Goal: Information Seeking & Learning: Learn about a topic

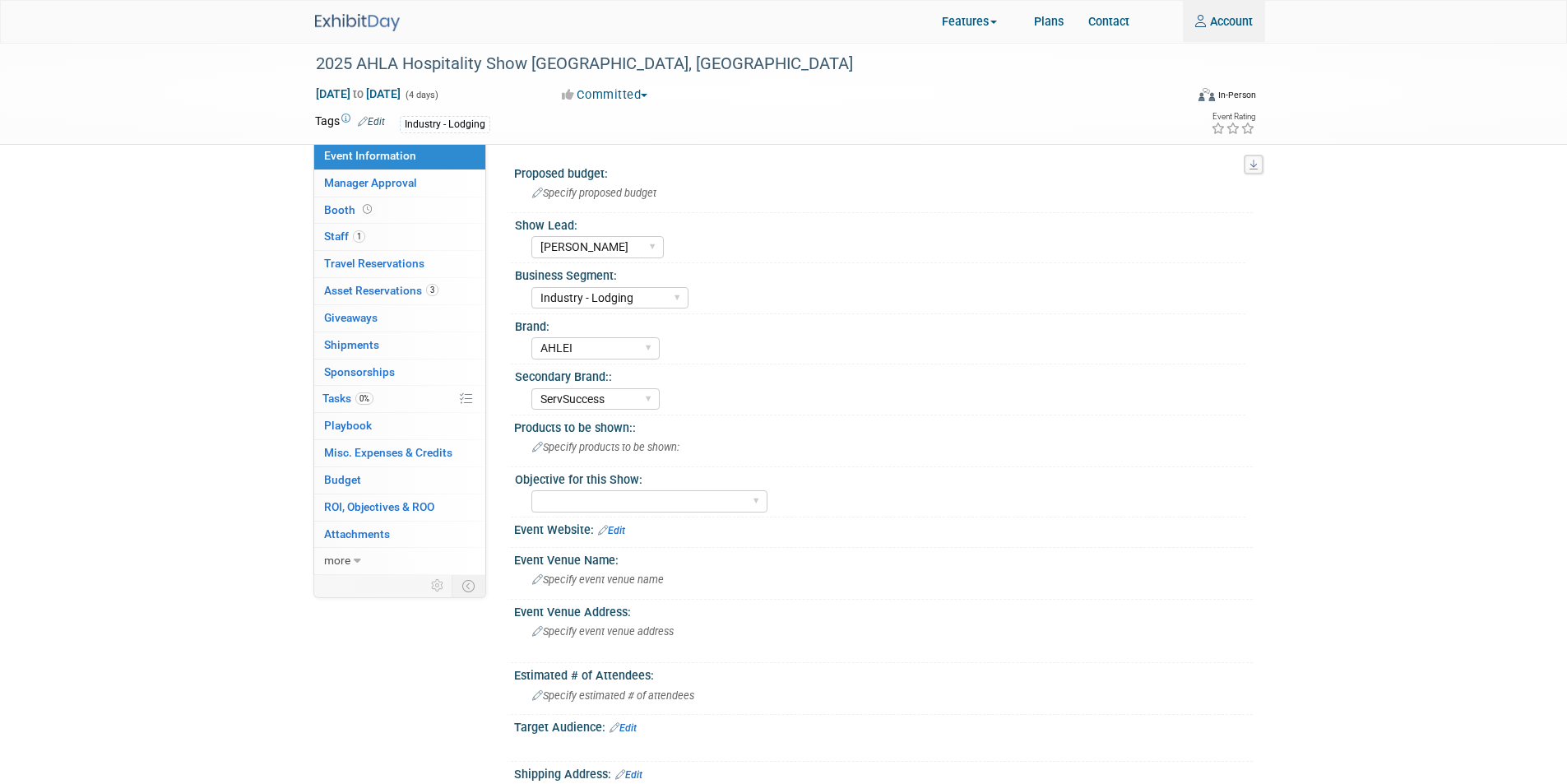
select select "Jennifer B"
select select "Industry - Lodging"
select select "AHLEI"
select select "ServSuccess"
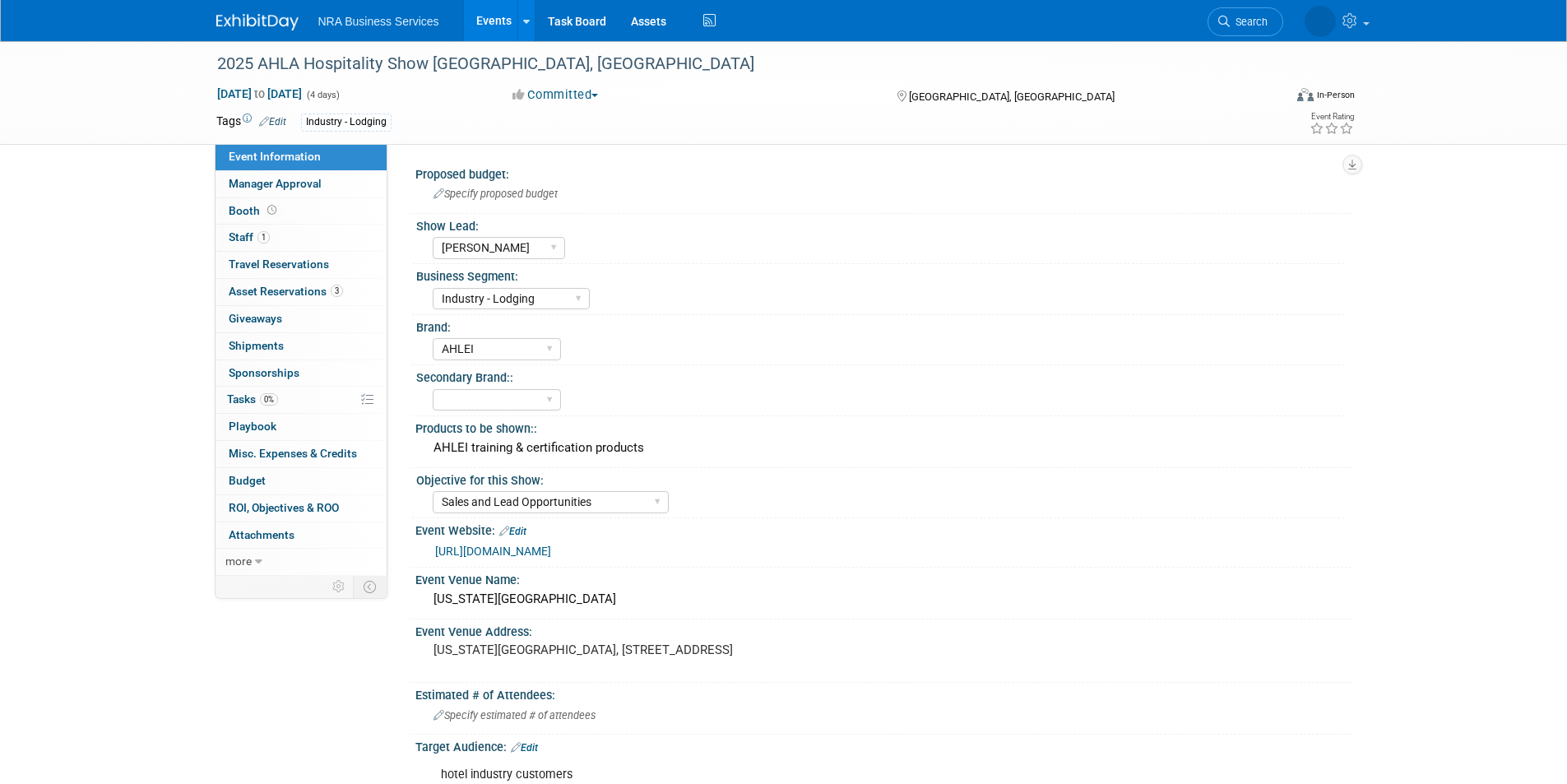
select select "[PERSON_NAME]"
select select "Industry - Lodging"
select select "AHLEI"
select select "Sales and Lead Opportunities"
click at [274, 286] on span "Asset Reservations 3" at bounding box center [286, 291] width 115 height 14
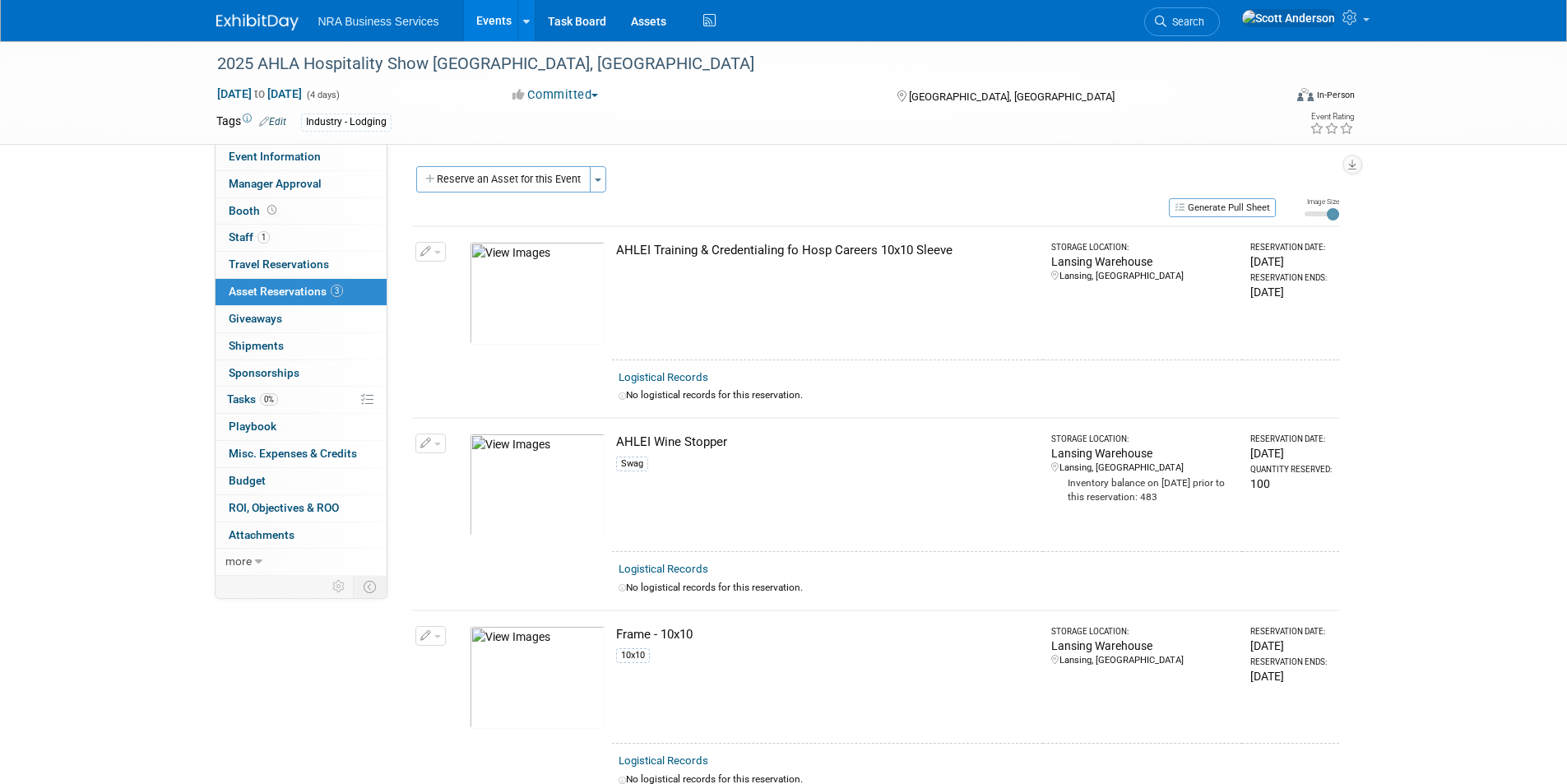
click at [483, 21] on link "Events" at bounding box center [493, 21] width 60 height 42
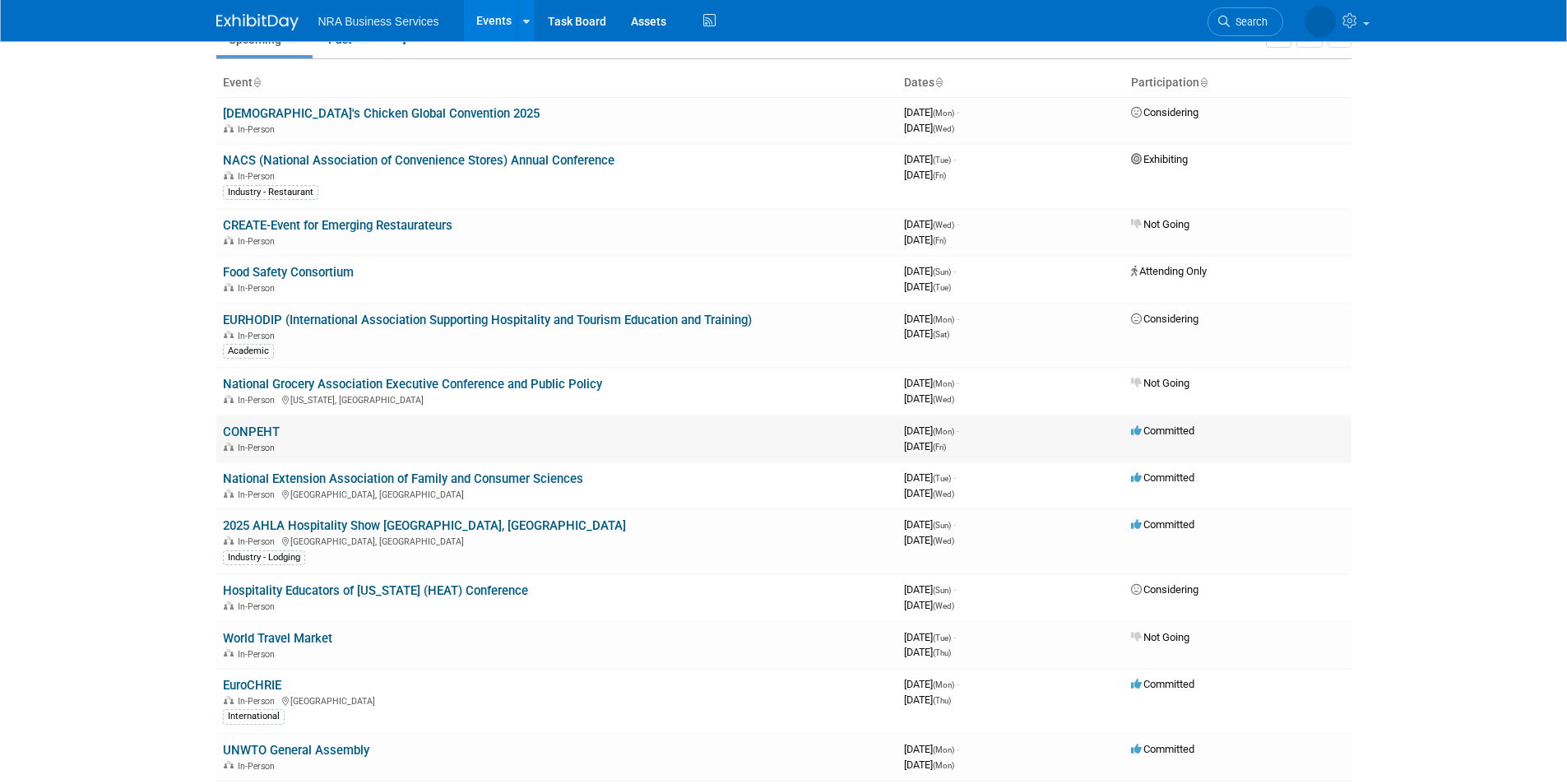
scroll to position [82, 0]
click at [361, 481] on link "National Extension Association of Family and Consumer Sciences" at bounding box center [403, 478] width 361 height 14
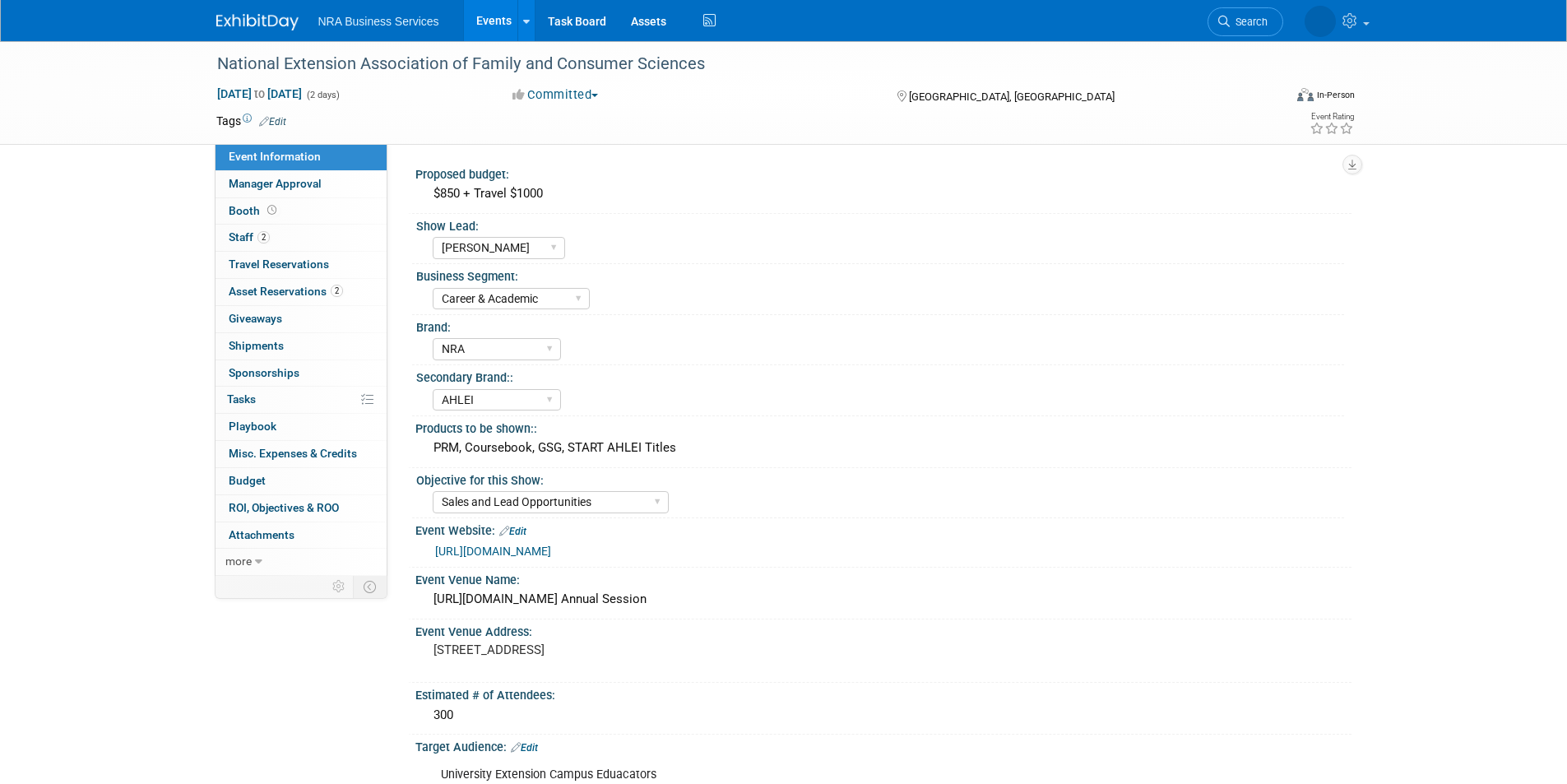
select select "[PERSON_NAME]"
select select "Career & Academic"
select select "NRA"
select select "AHLEI"
select select "Sales and Lead Opportunities"
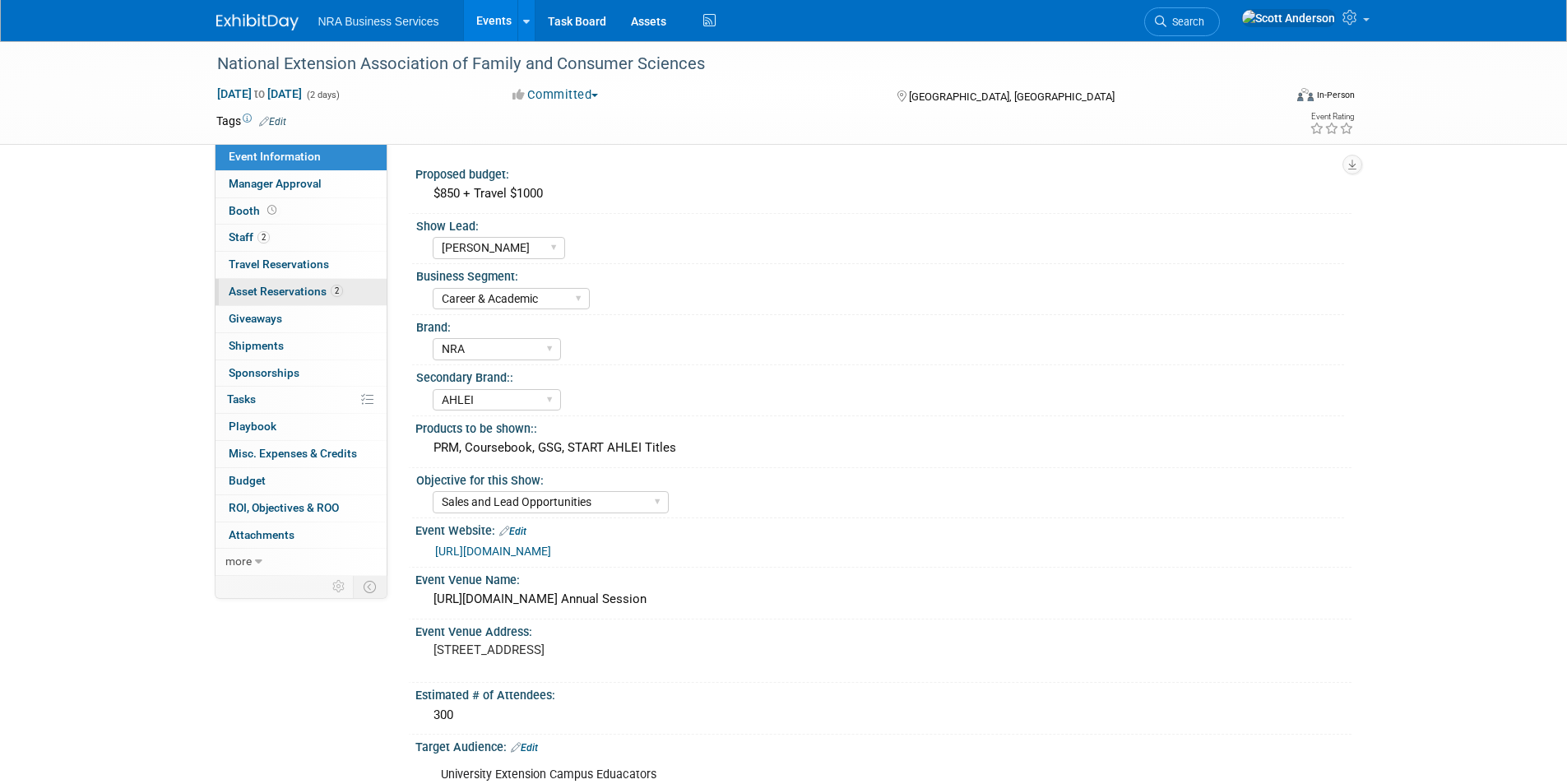
click at [294, 289] on span "Asset Reservations 2" at bounding box center [286, 291] width 115 height 14
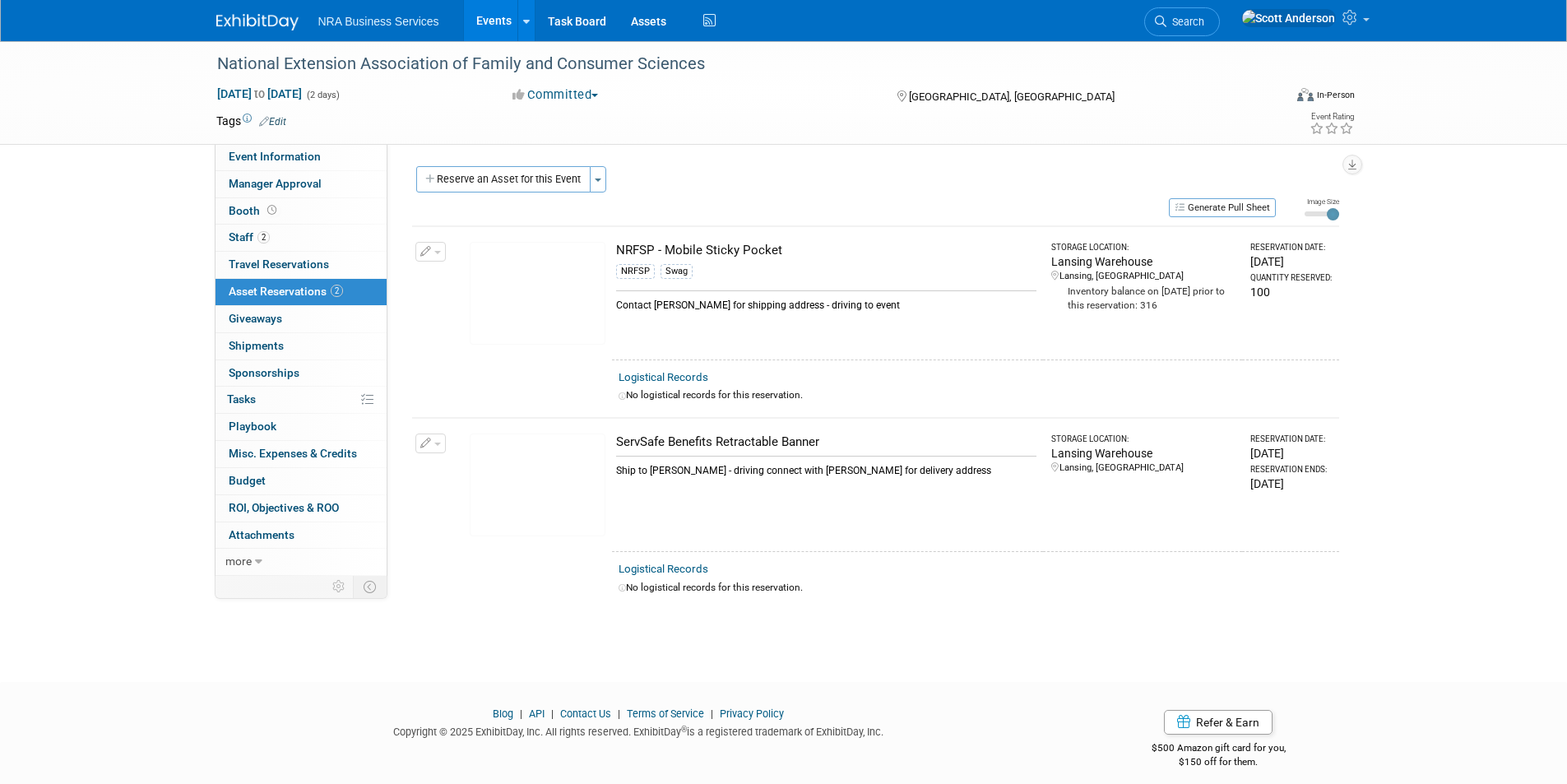
click at [535, 495] on img at bounding box center [538, 485] width 136 height 103
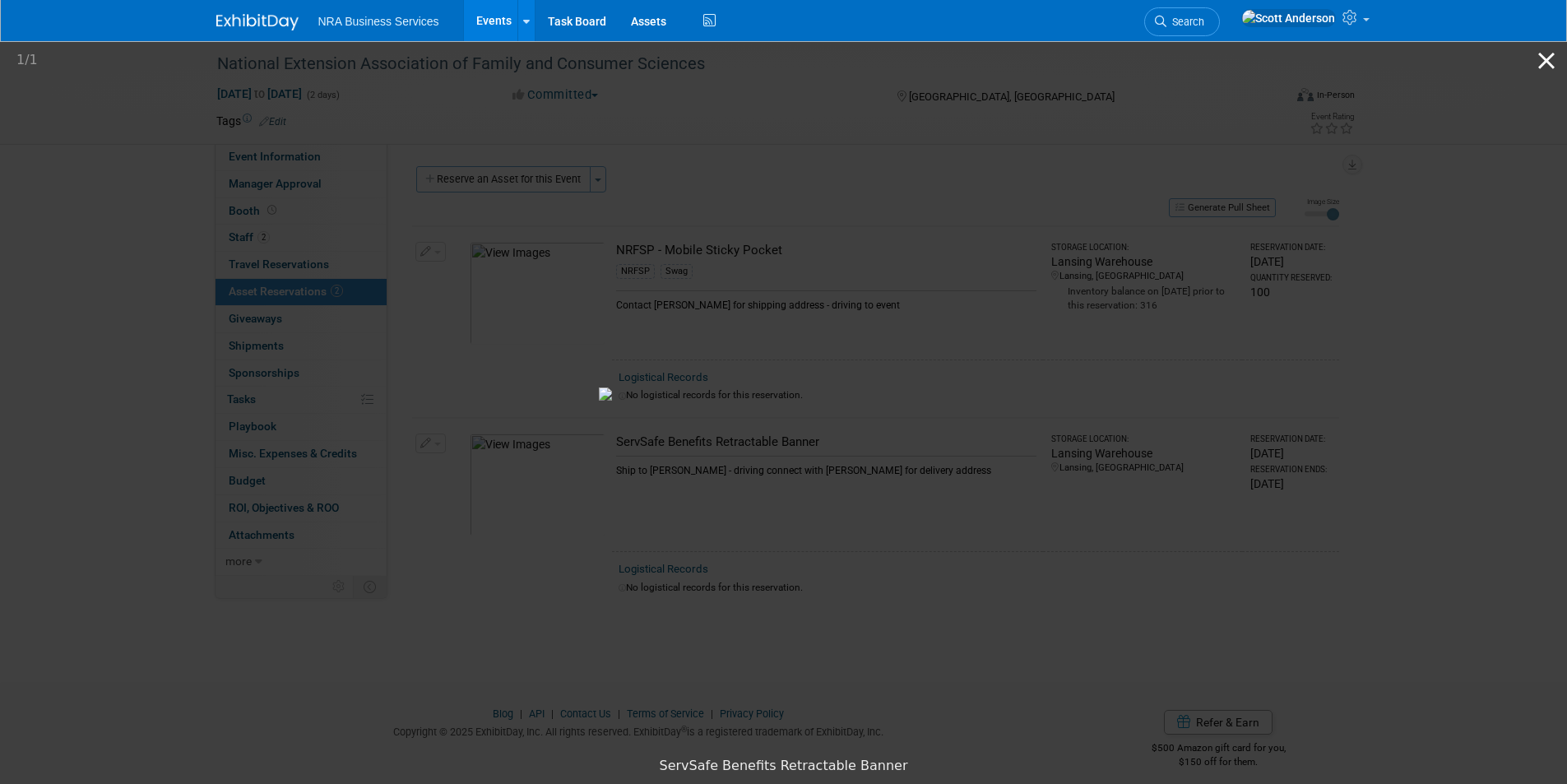
click at [1542, 60] on button "Close gallery" at bounding box center [1547, 61] width 42 height 39
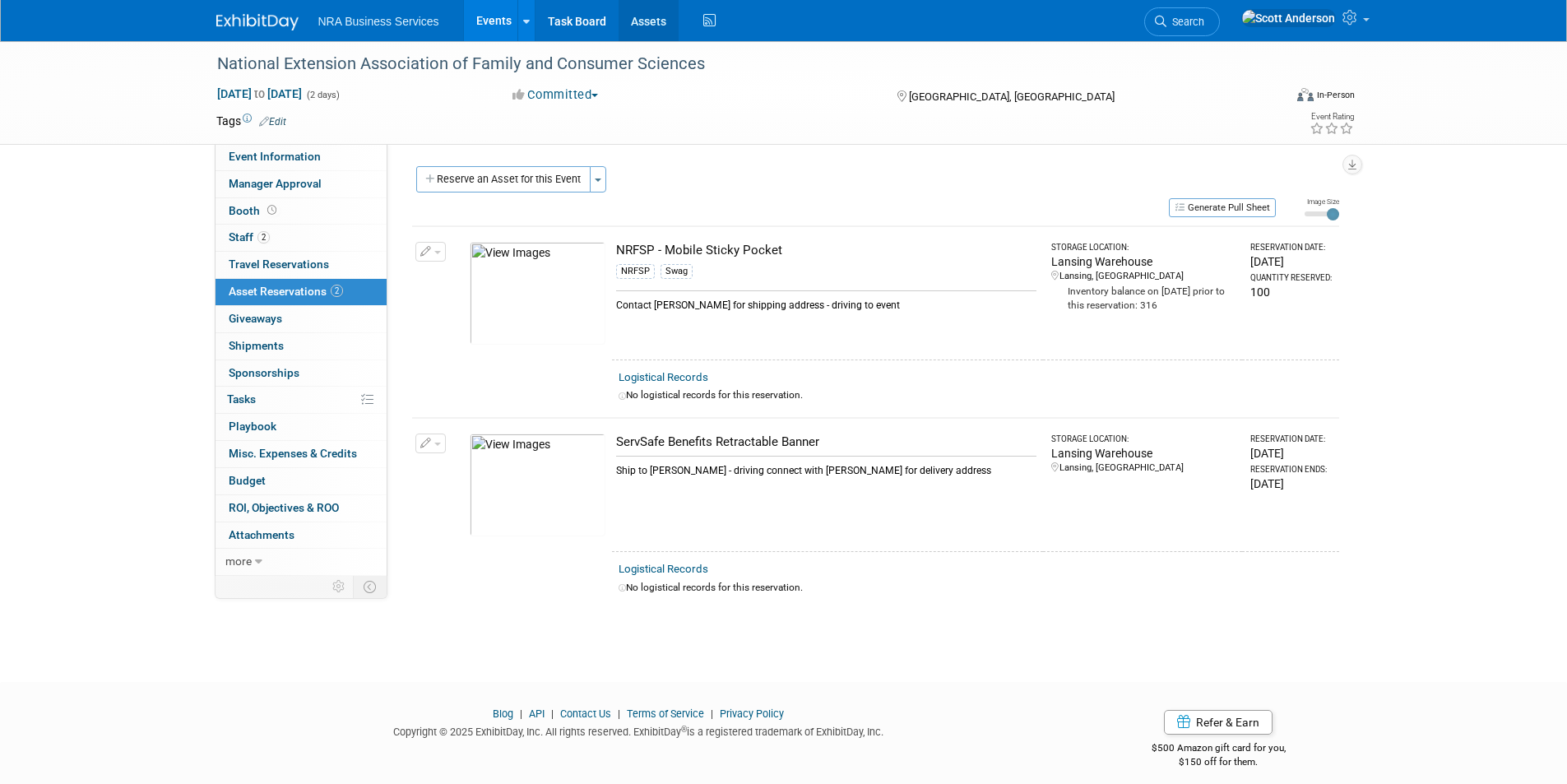
click at [652, 21] on link "Assets" at bounding box center [649, 21] width 60 height 42
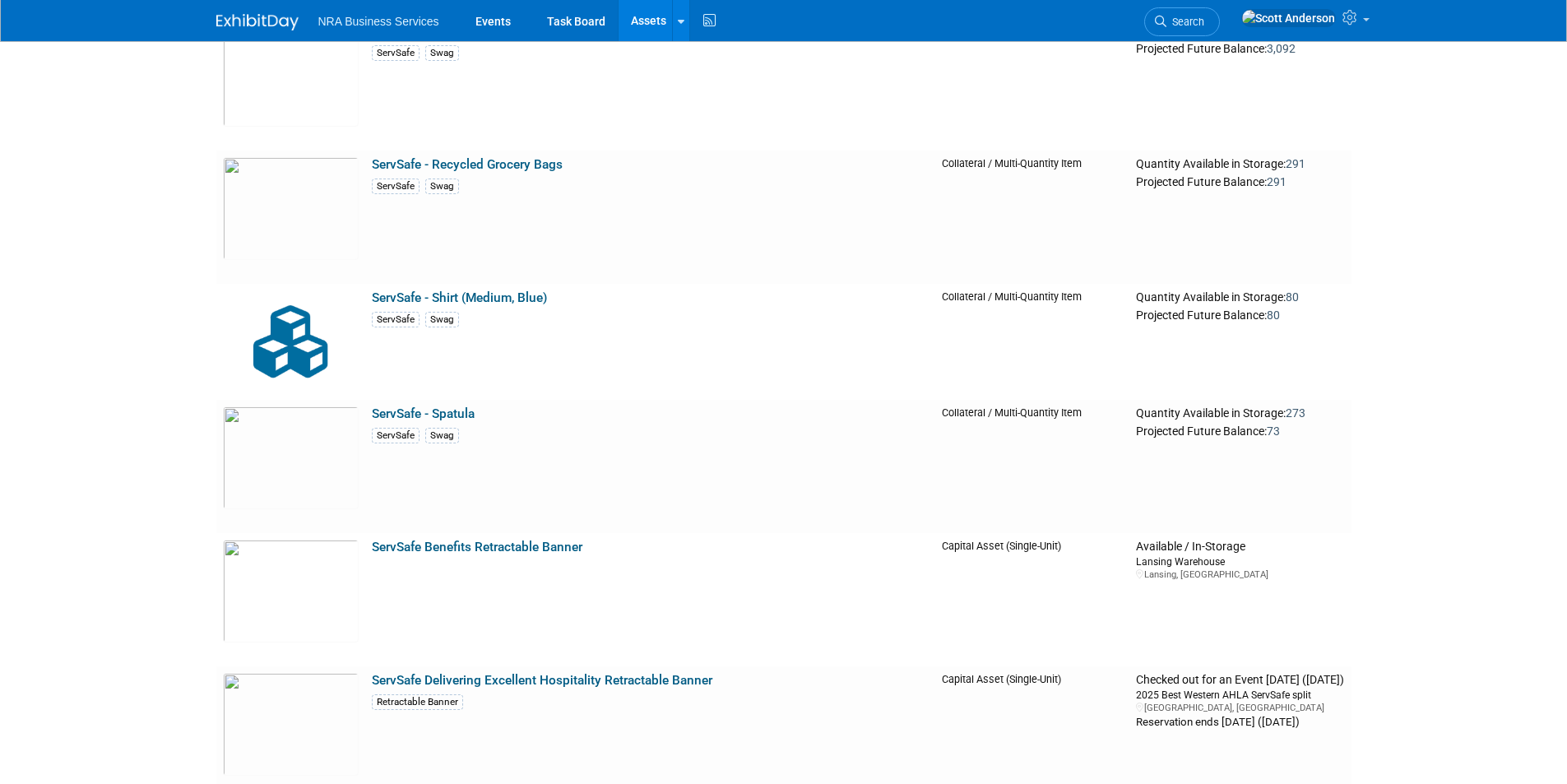
scroll to position [5016, 0]
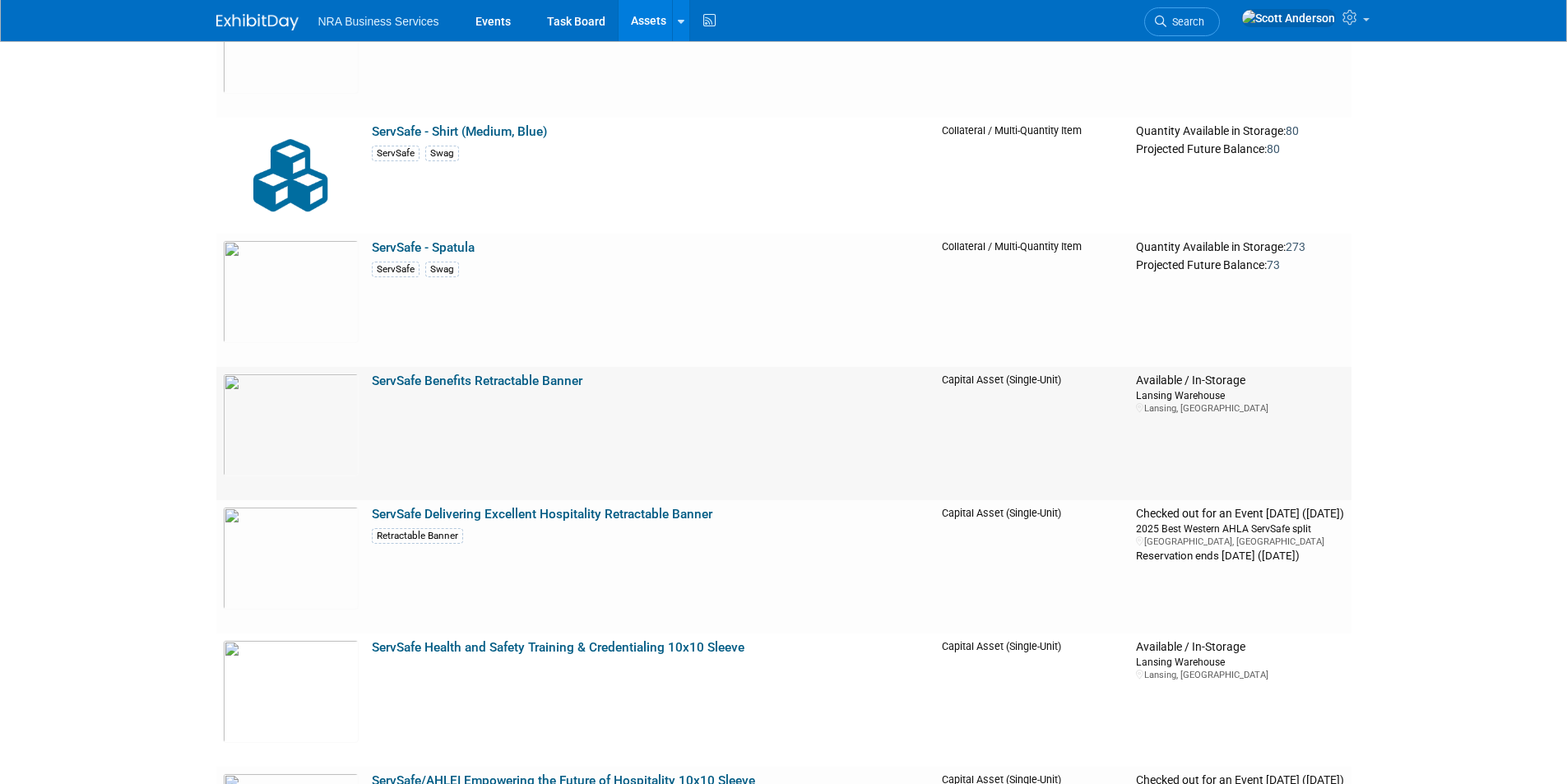
click at [486, 382] on link "ServSafe Benefits Retractable Banner" at bounding box center [476, 380] width 211 height 14
click at [493, 23] on link "Events" at bounding box center [493, 21] width 60 height 42
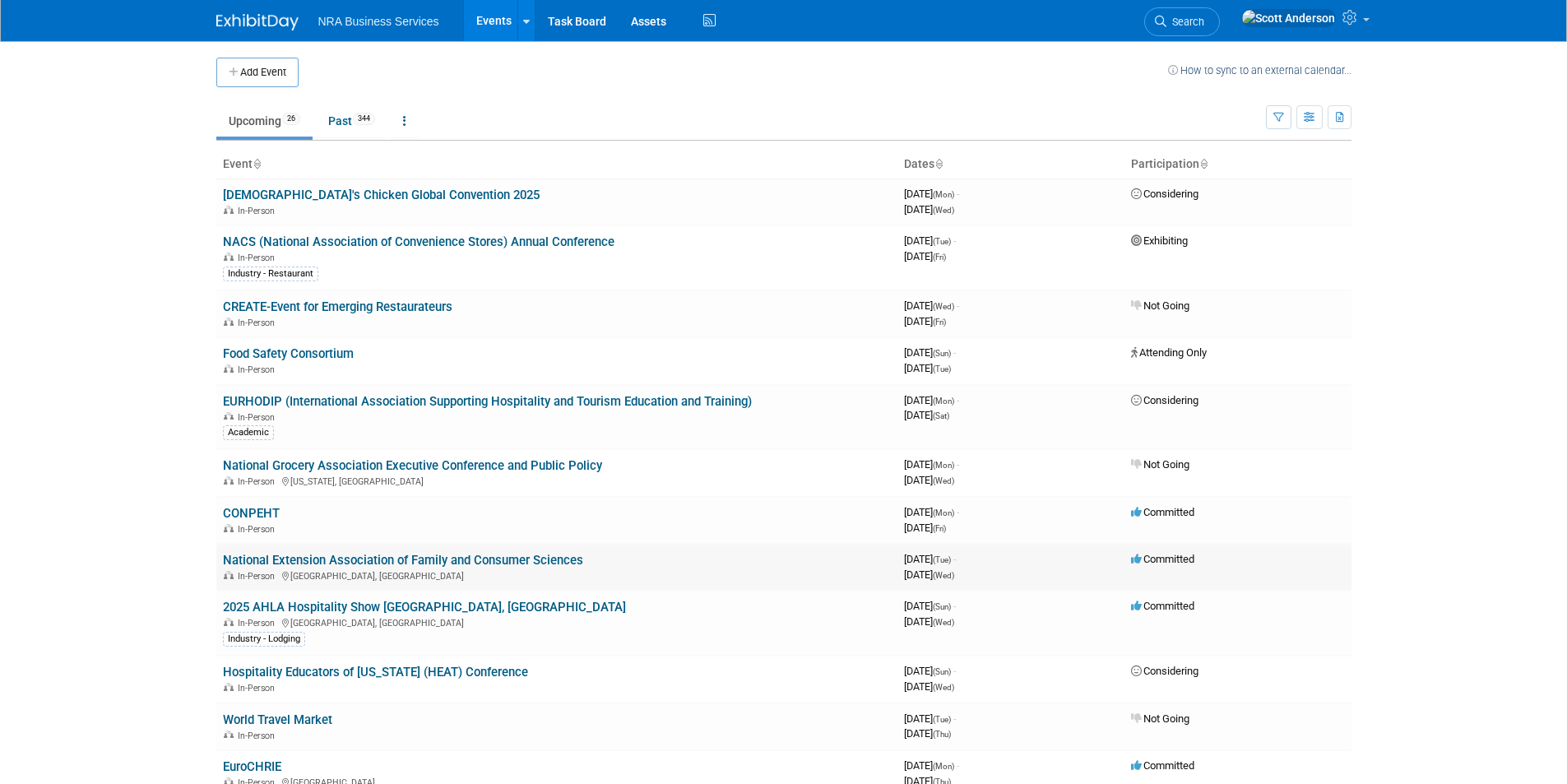
click at [367, 563] on link "National Extension Association of Family and Consumer Sciences" at bounding box center [403, 560] width 361 height 14
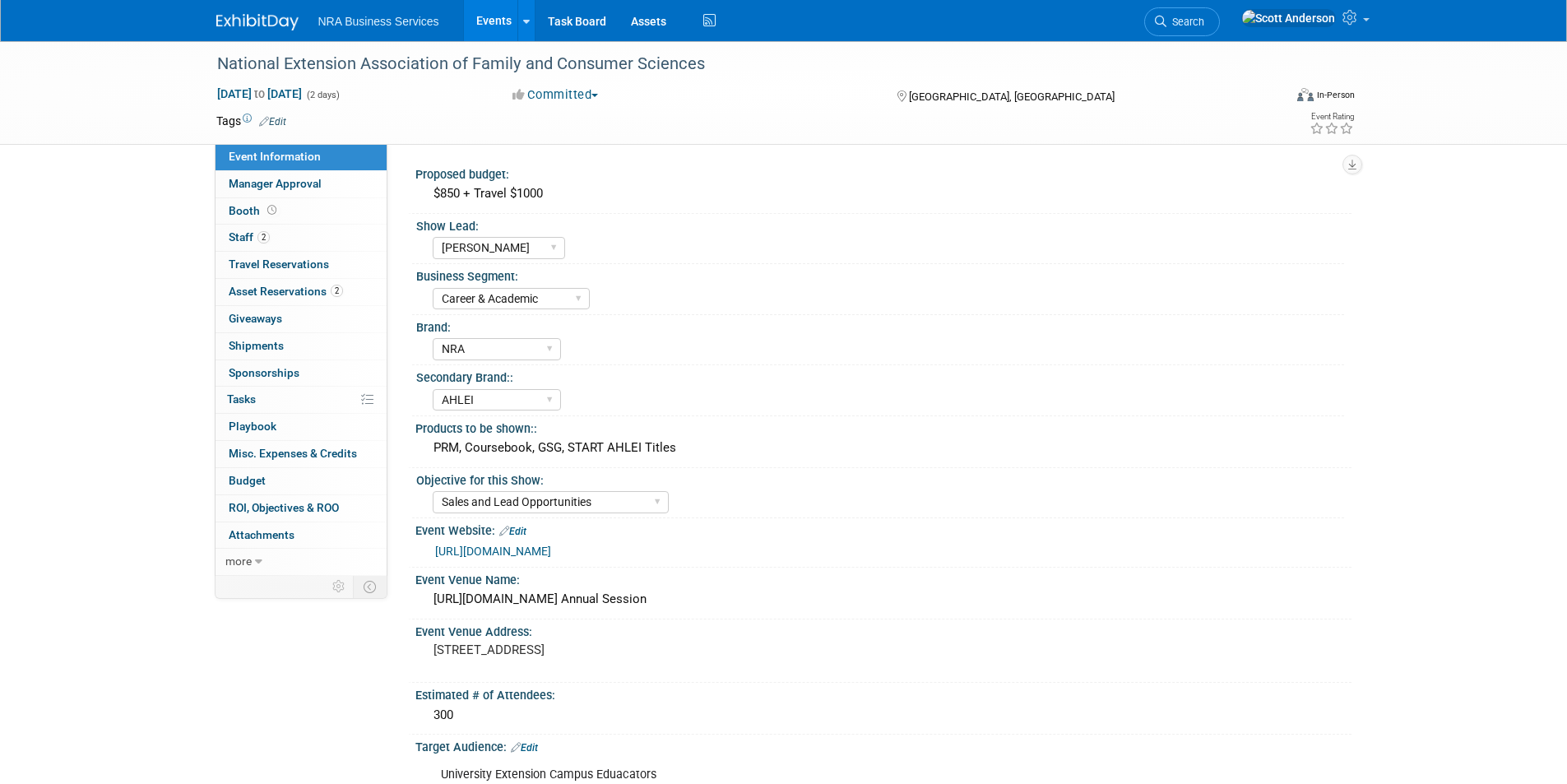
select select "Eric Weiss"
select select "Career & Academic"
select select "NRA"
select select "AHLEI"
select select "Sales and Lead Opportunities"
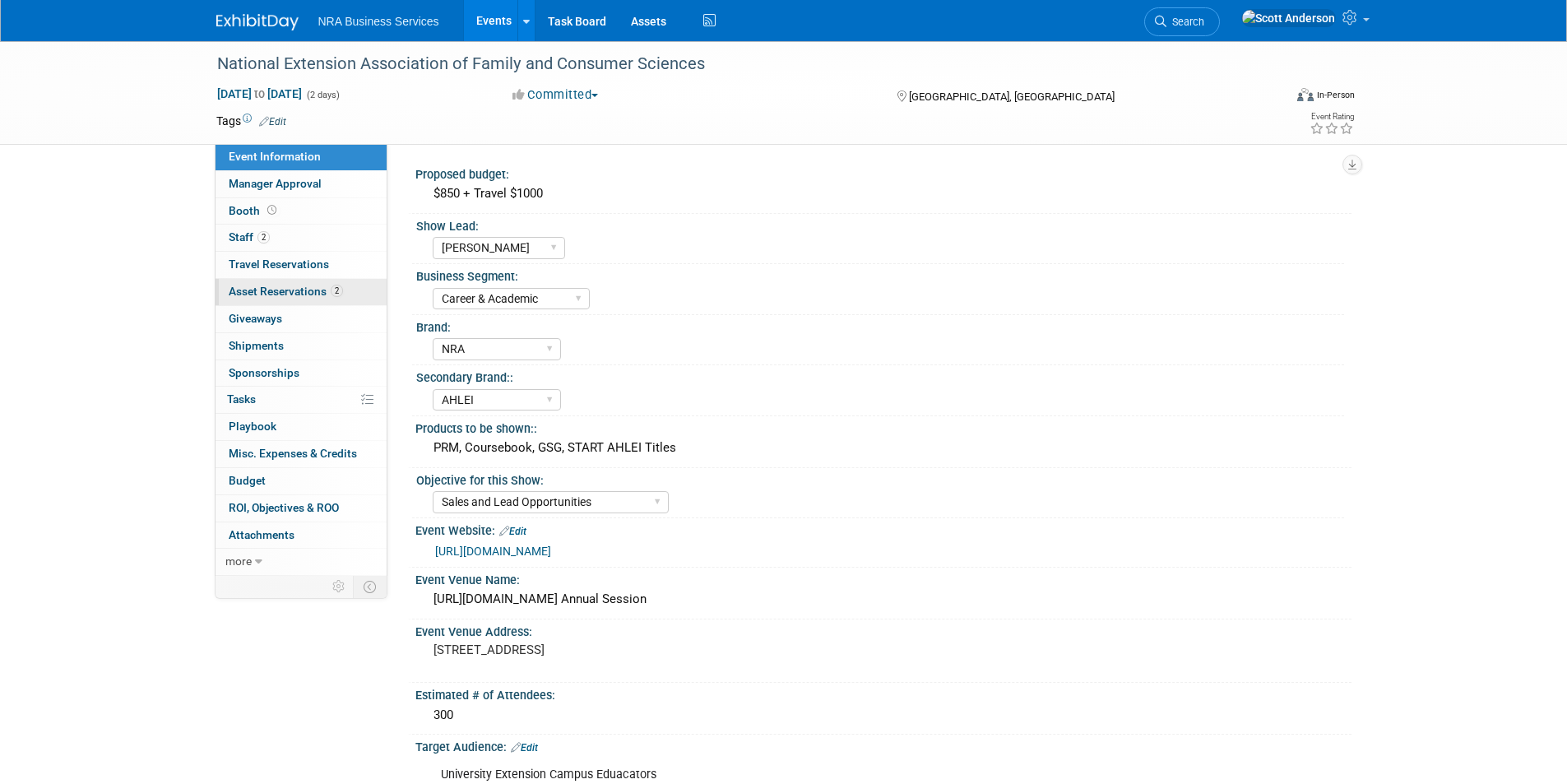
click at [288, 289] on span "Asset Reservations 2" at bounding box center [286, 291] width 115 height 14
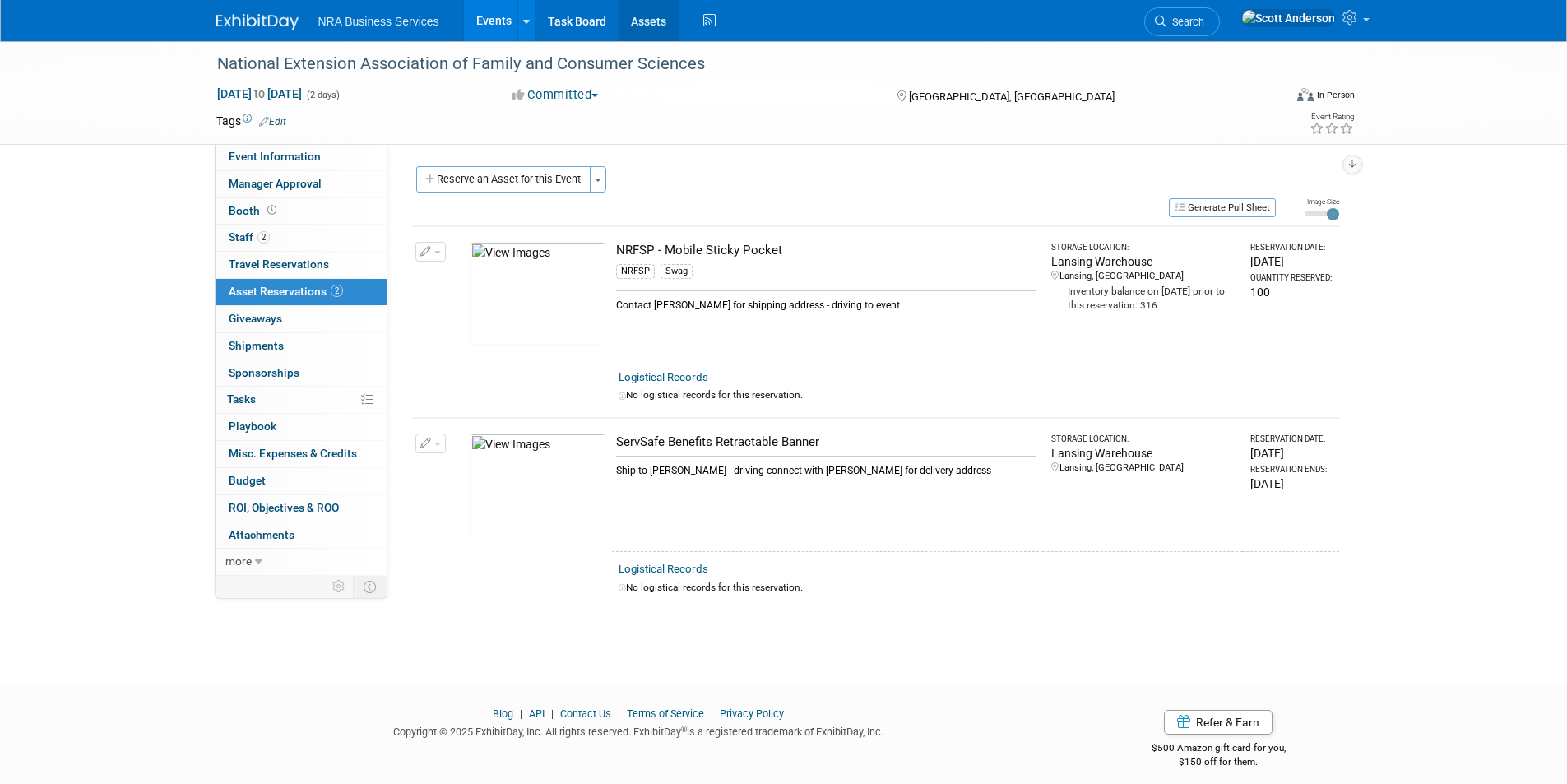
click at [646, 17] on link "Assets" at bounding box center [649, 21] width 60 height 42
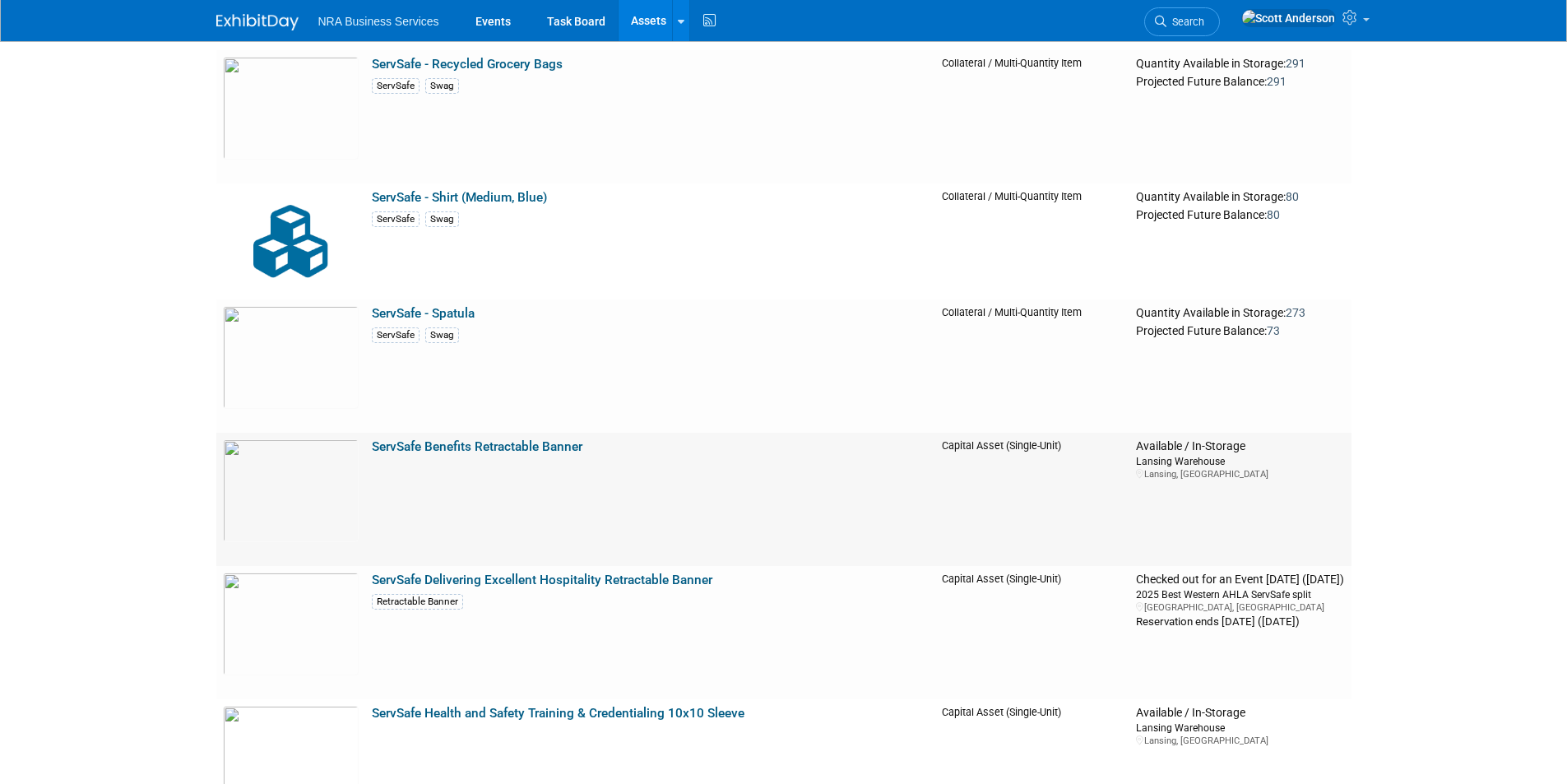
scroll to position [4933, 0]
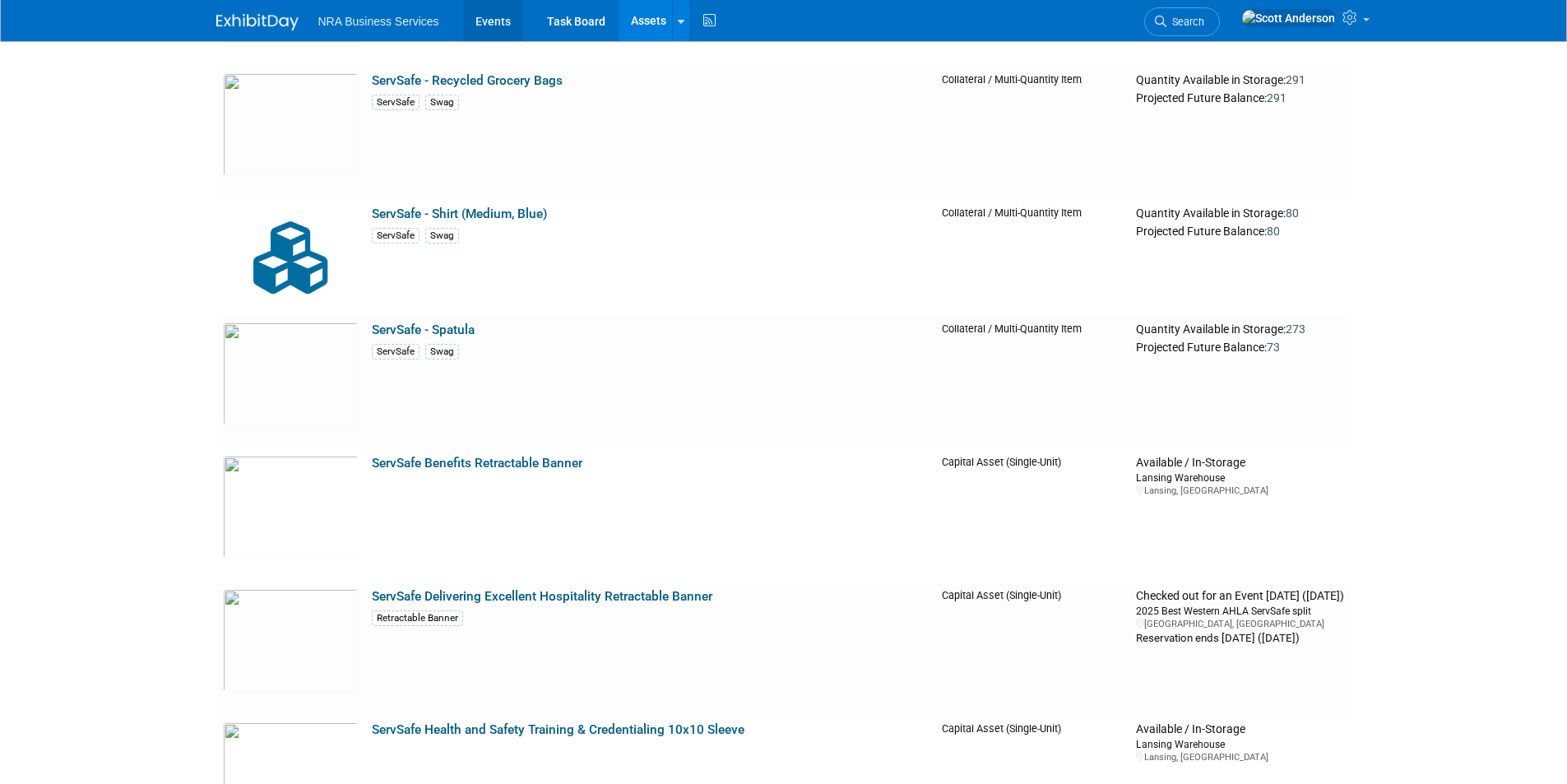
click at [485, 18] on link "Events" at bounding box center [493, 21] width 60 height 42
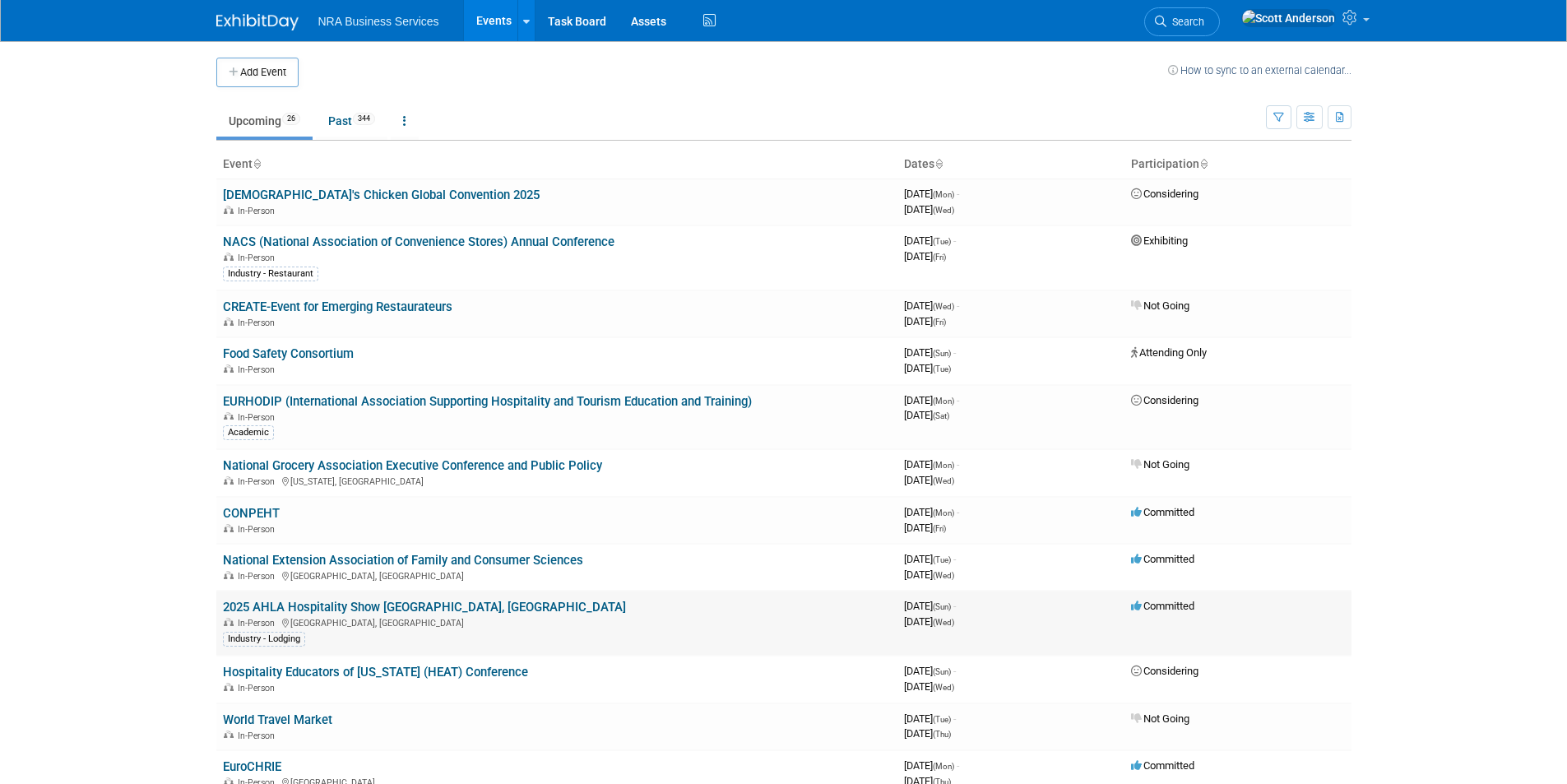
click at [361, 608] on link "2025 AHLA Hospitality Show [GEOGRAPHIC_DATA], [GEOGRAPHIC_DATA]" at bounding box center [425, 607] width 403 height 14
click at [341, 122] on link "Past 344" at bounding box center [352, 121] width 71 height 32
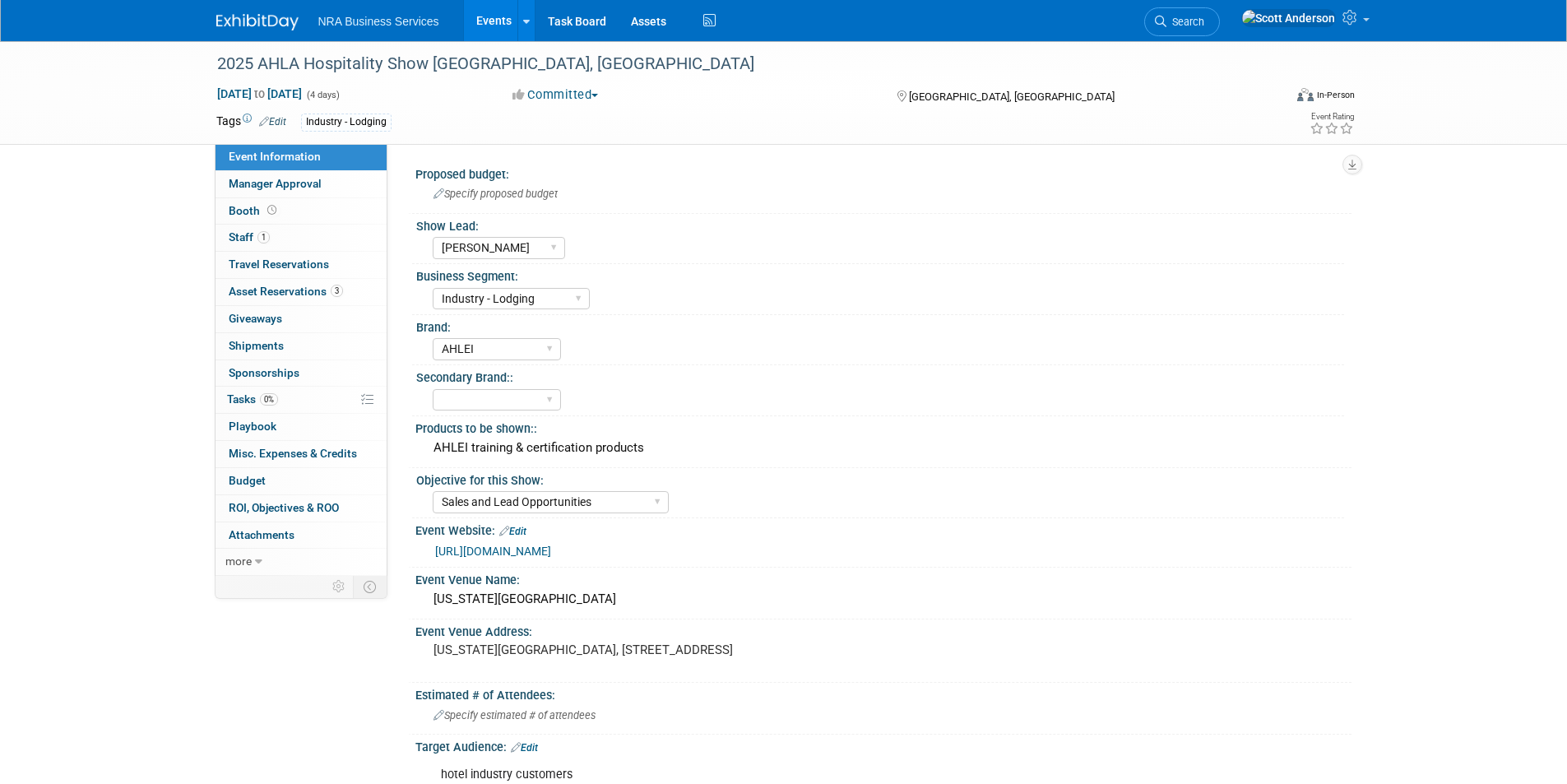
select select "[PERSON_NAME]"
select select "Industry - Lodging"
select select "AHLEI"
select select "Sales and Lead Opportunities"
click at [284, 294] on span "Asset Reservations 3" at bounding box center [286, 291] width 115 height 14
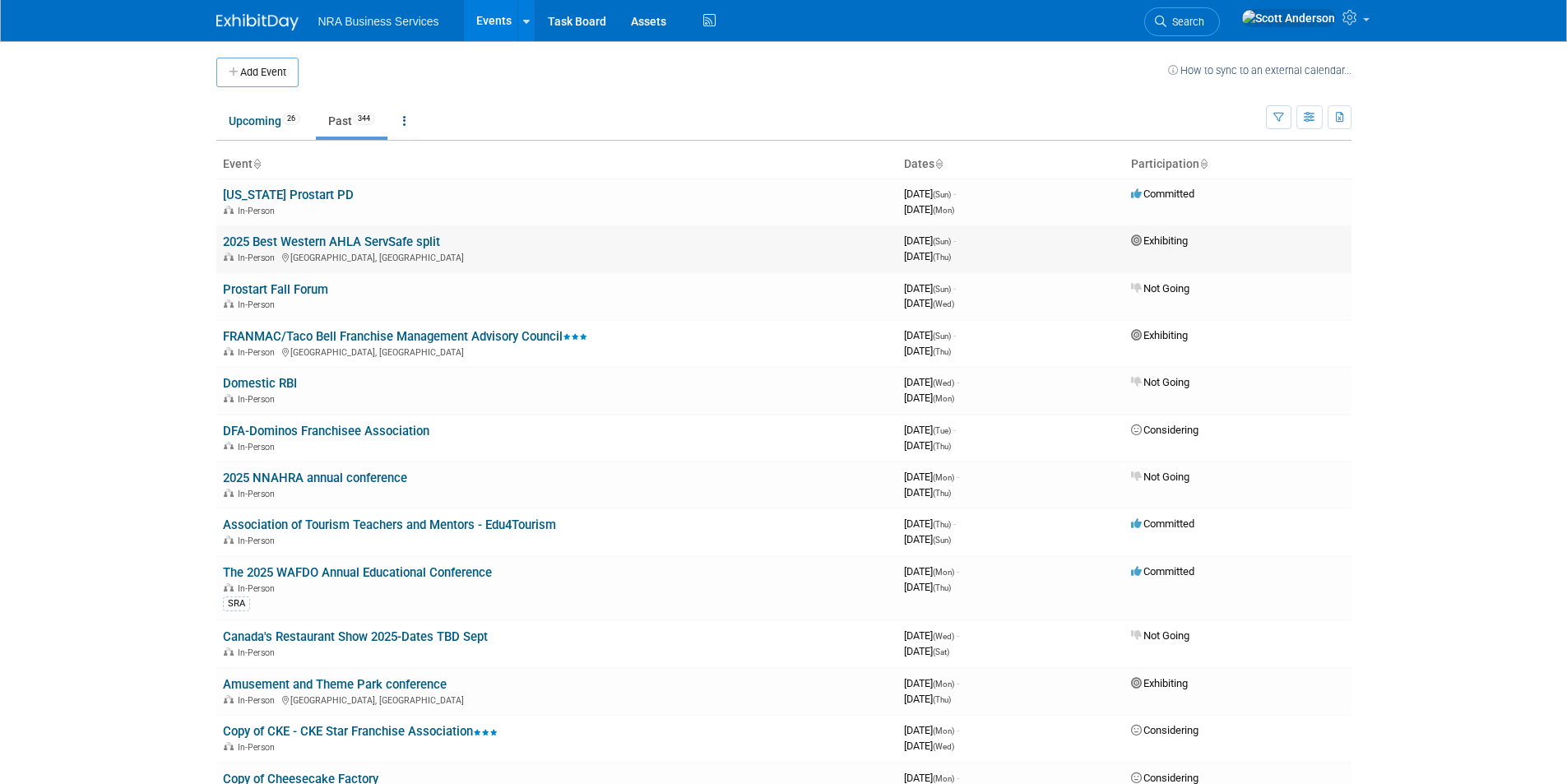
click at [323, 241] on link "2025 Best Western AHLA ServSafe split" at bounding box center [332, 241] width 217 height 14
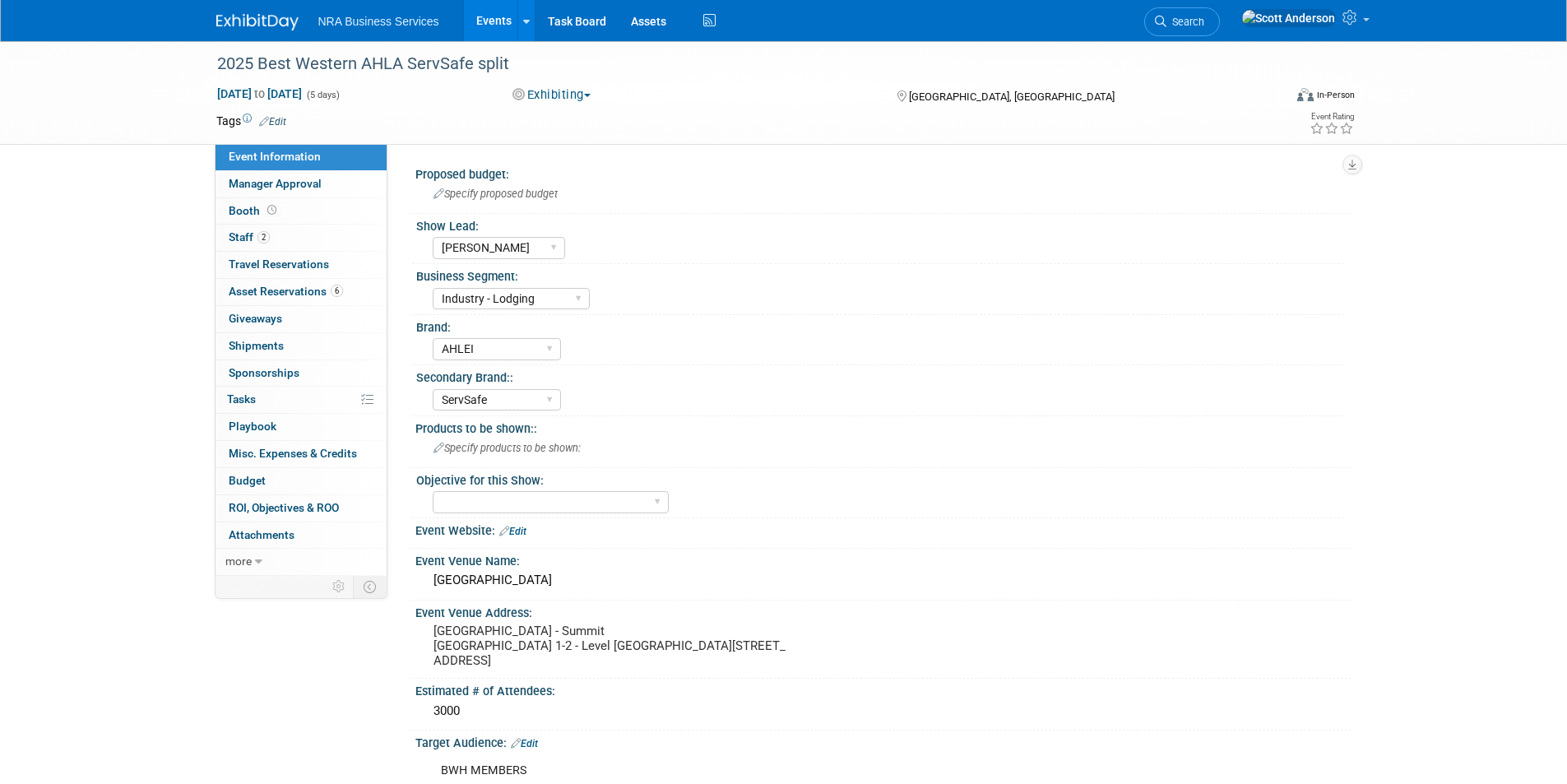
select select "[PERSON_NAME]"
select select "Industry - Lodging"
select select "AHLEI"
select select "ServSafe"
click at [291, 291] on span "Asset Reservations 6" at bounding box center [286, 291] width 115 height 14
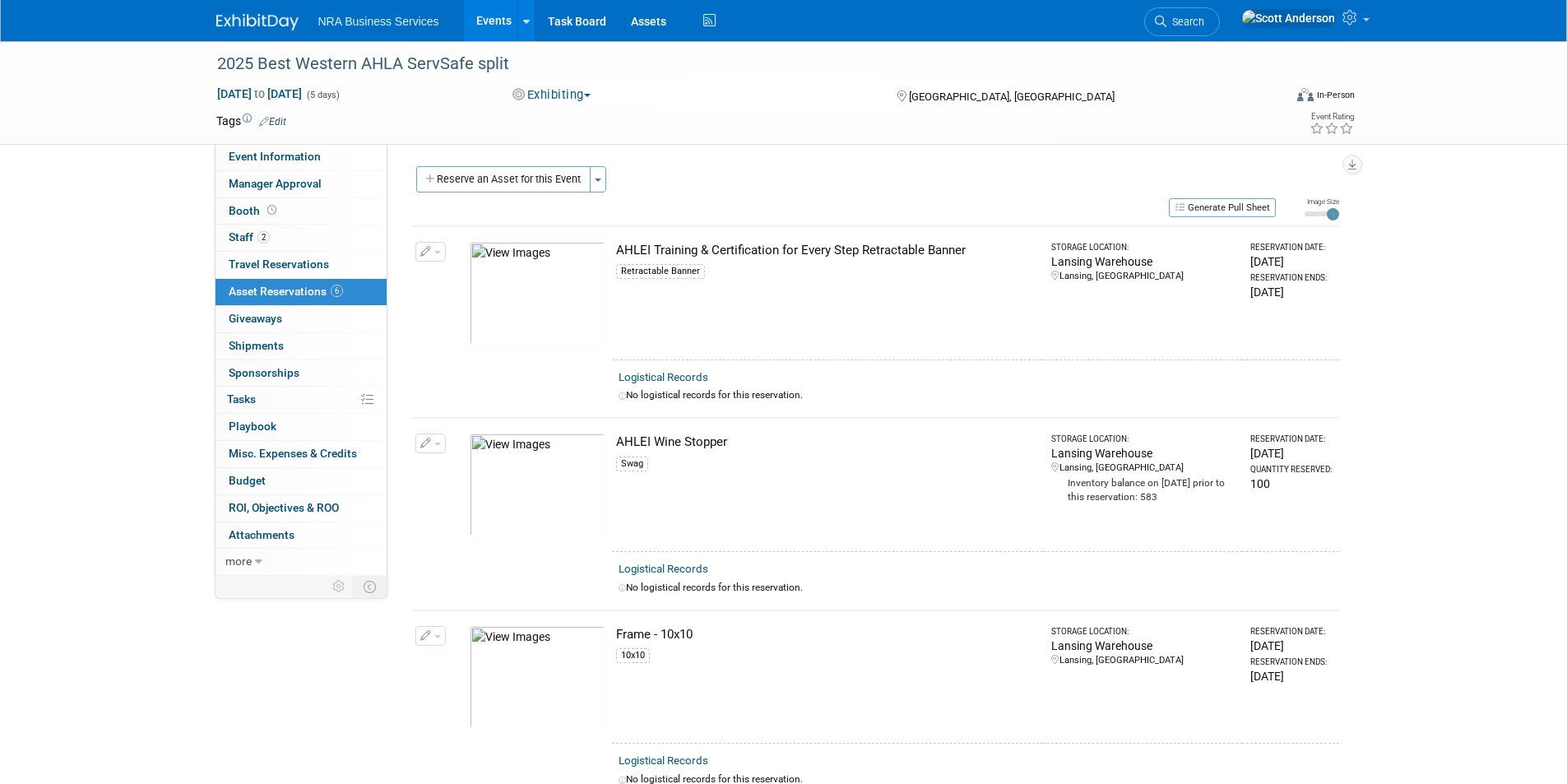
click at [487, 11] on link "Events" at bounding box center [493, 21] width 60 height 42
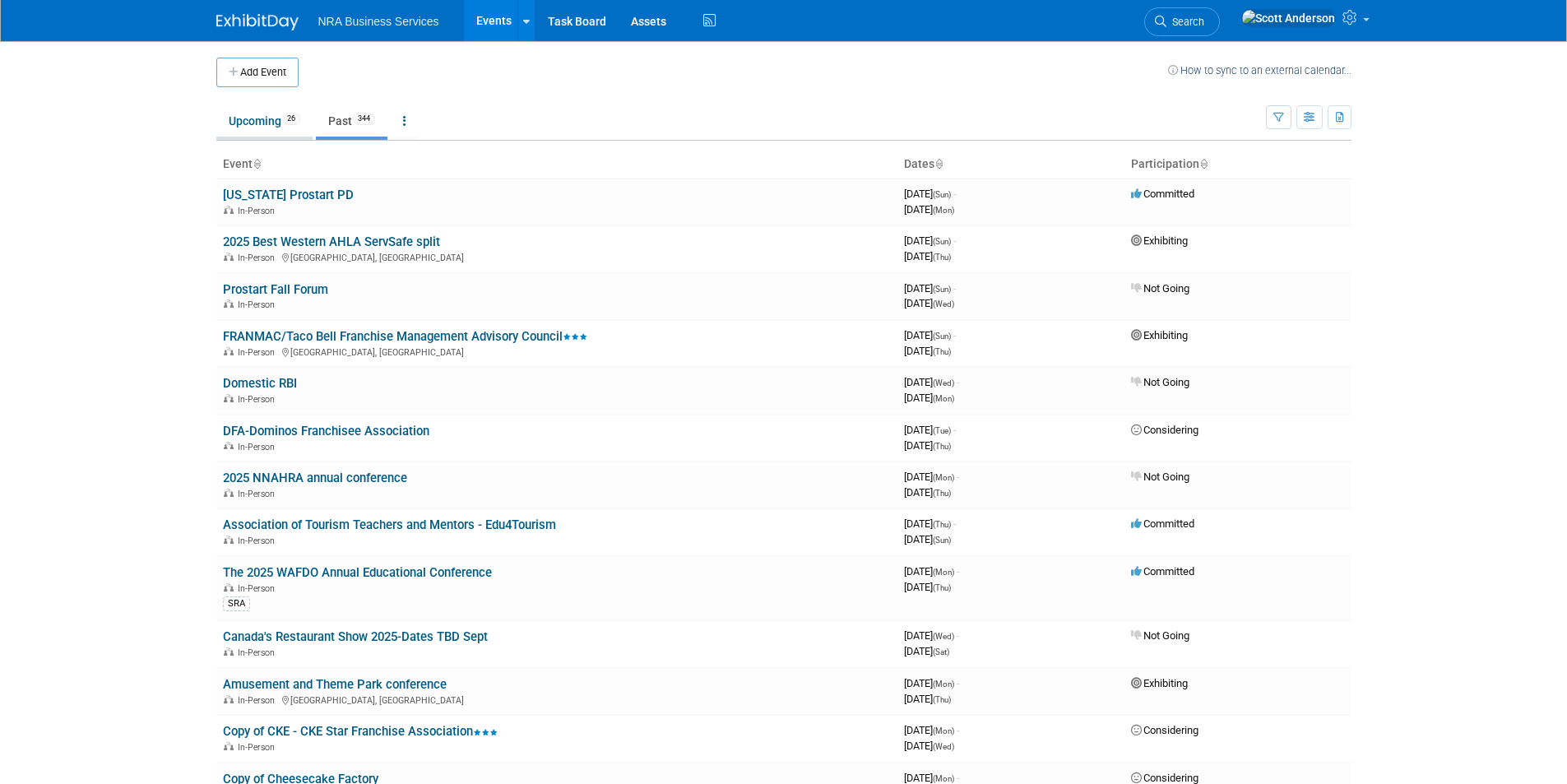
click at [261, 117] on link "Upcoming 26" at bounding box center [264, 121] width 97 height 32
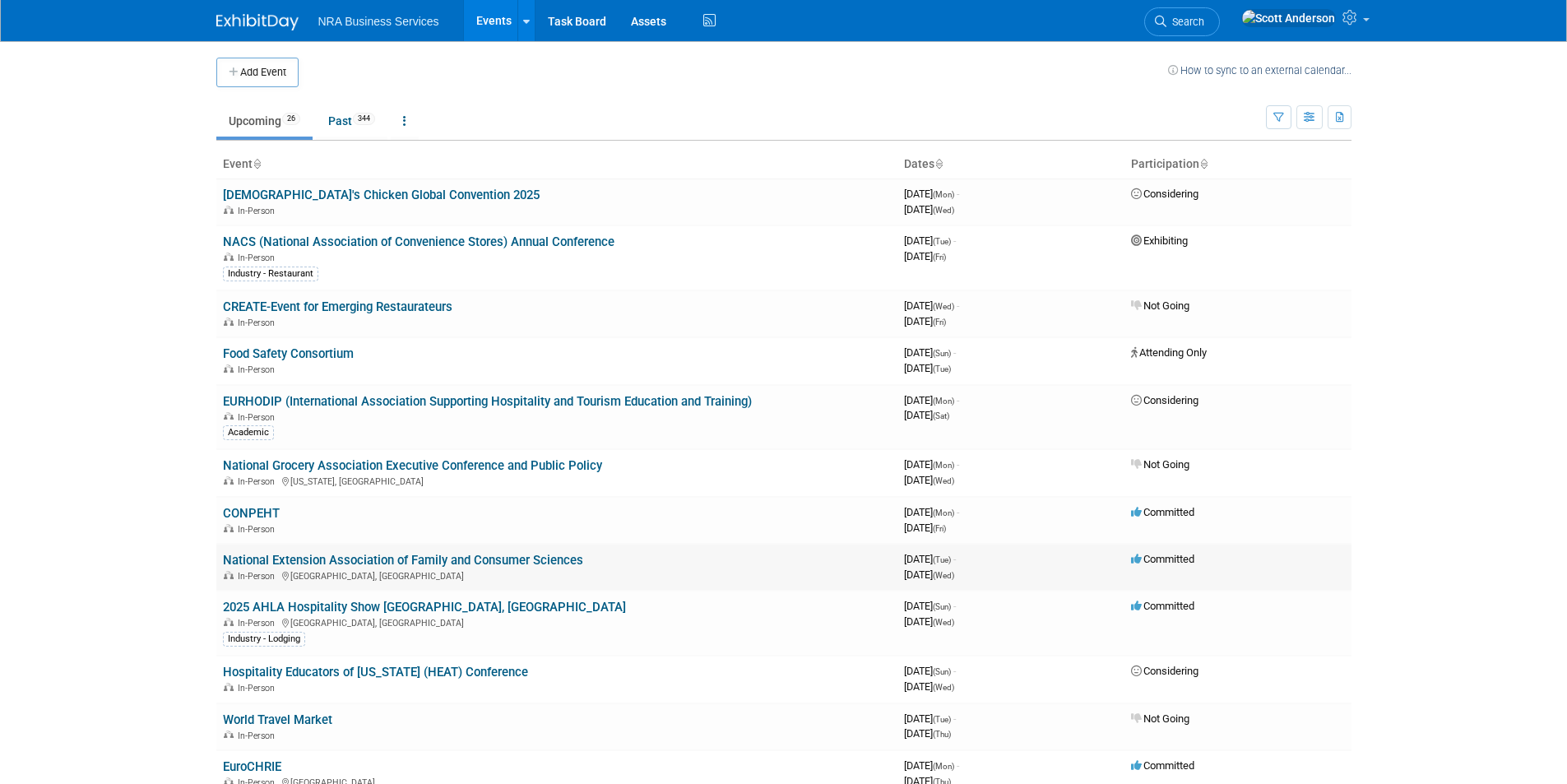
click at [327, 562] on link "National Extension Association of Family and Consumer Sciences" at bounding box center [403, 560] width 361 height 14
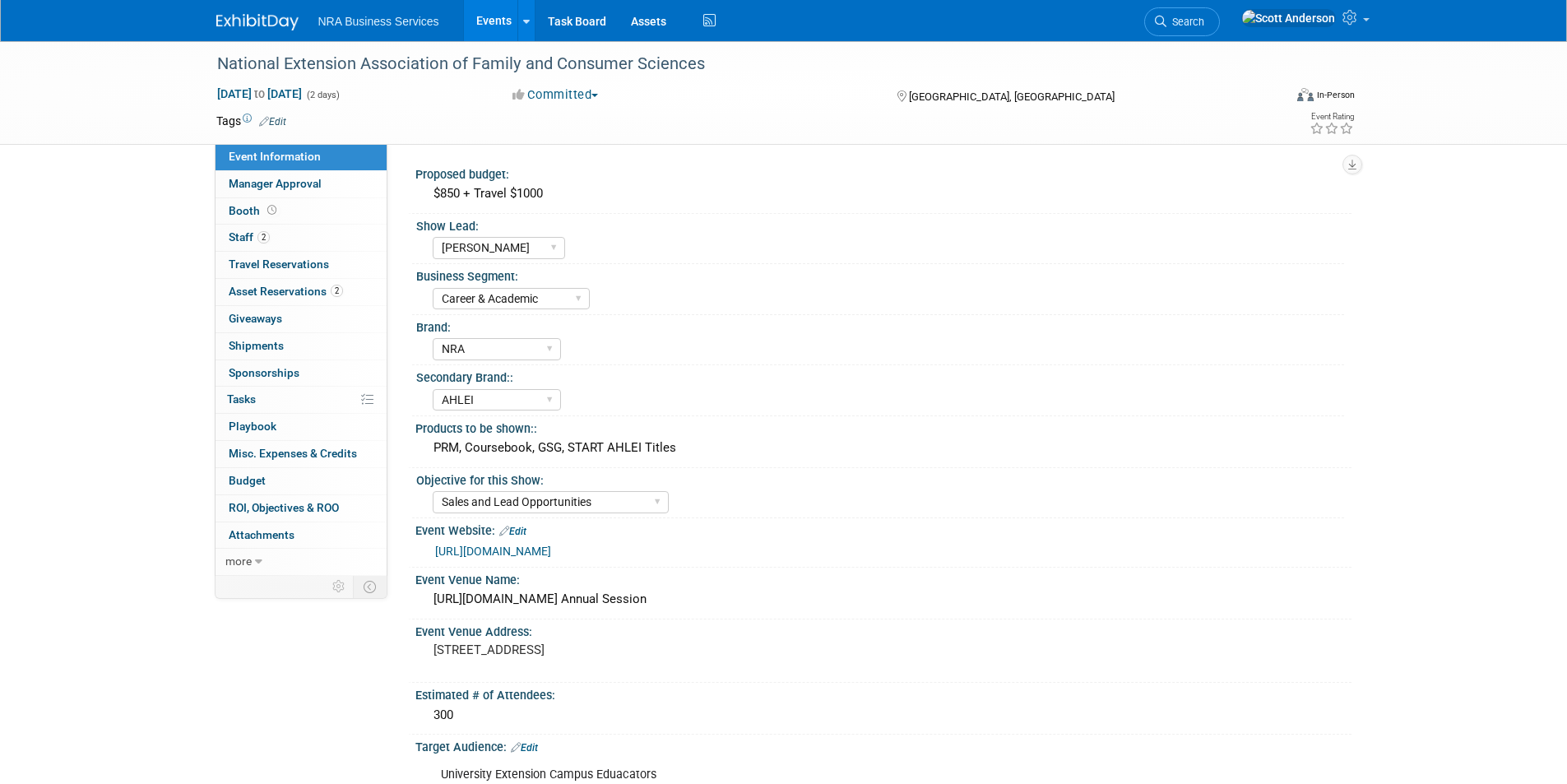
select select "[PERSON_NAME]"
select select "Career & Academic"
select select "NRA"
select select "AHLEI"
select select "Sales and Lead Opportunities"
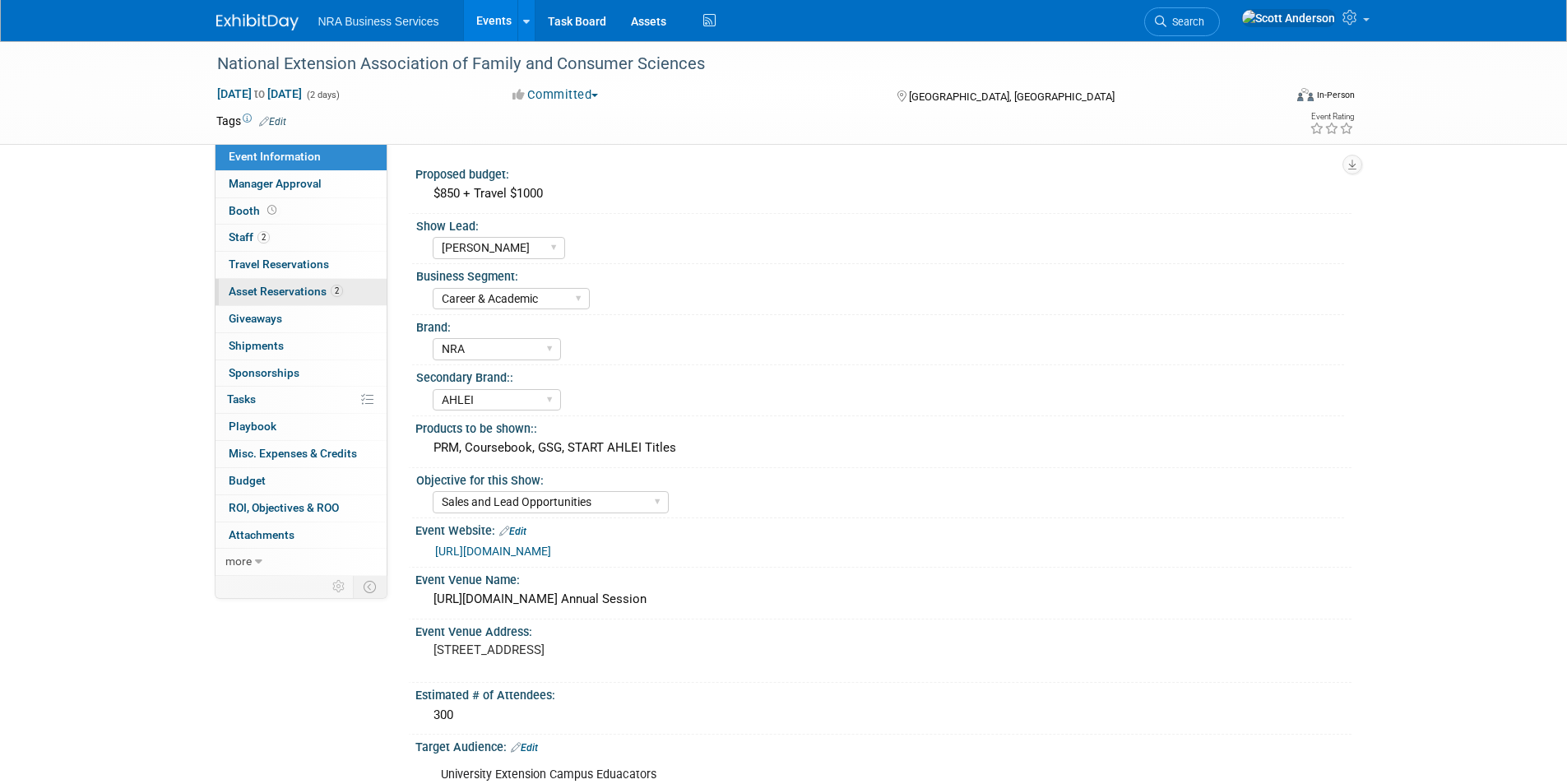
click at [297, 289] on span "Asset Reservations 2" at bounding box center [286, 291] width 115 height 14
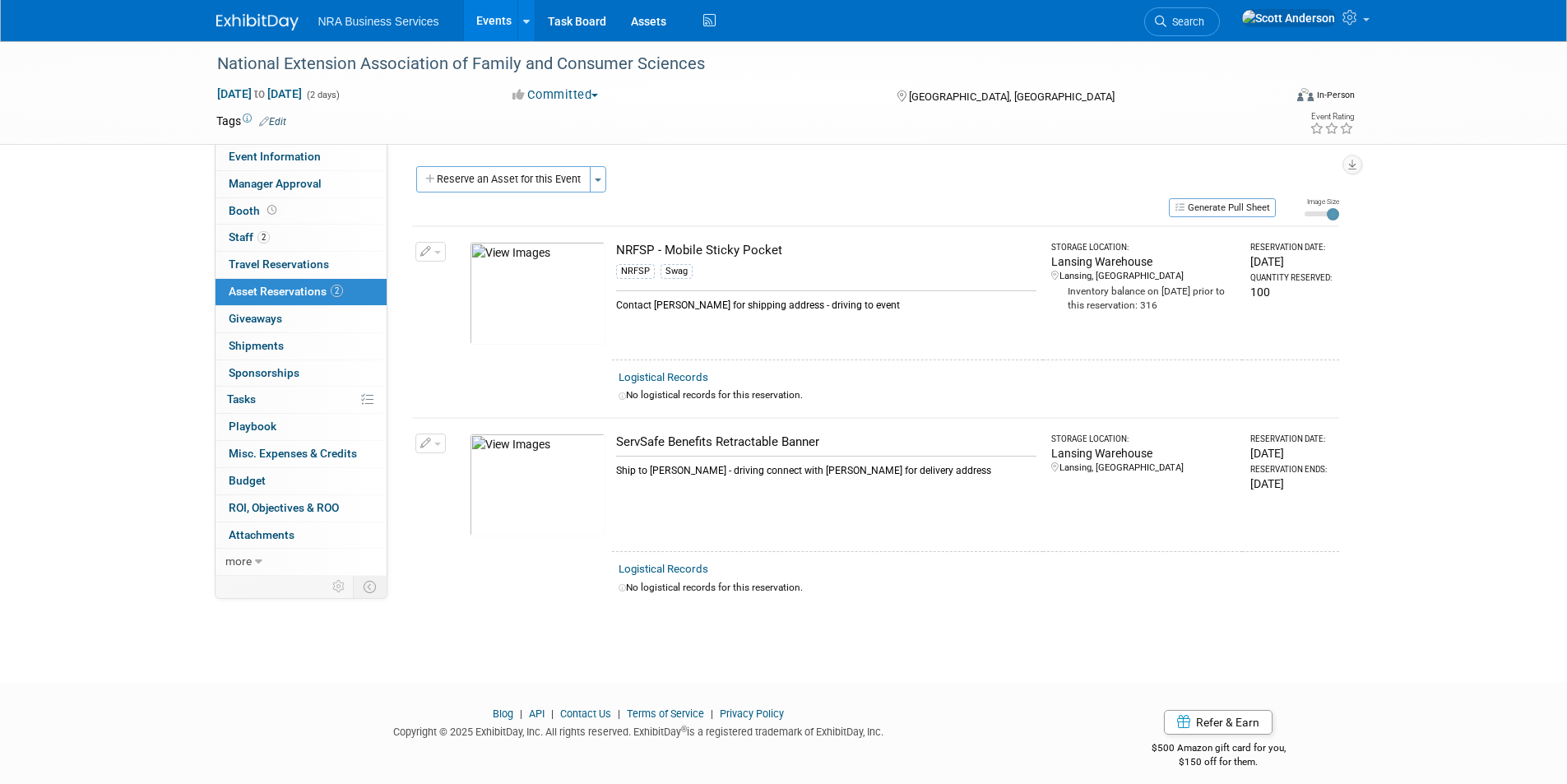
click at [538, 488] on img at bounding box center [538, 485] width 136 height 103
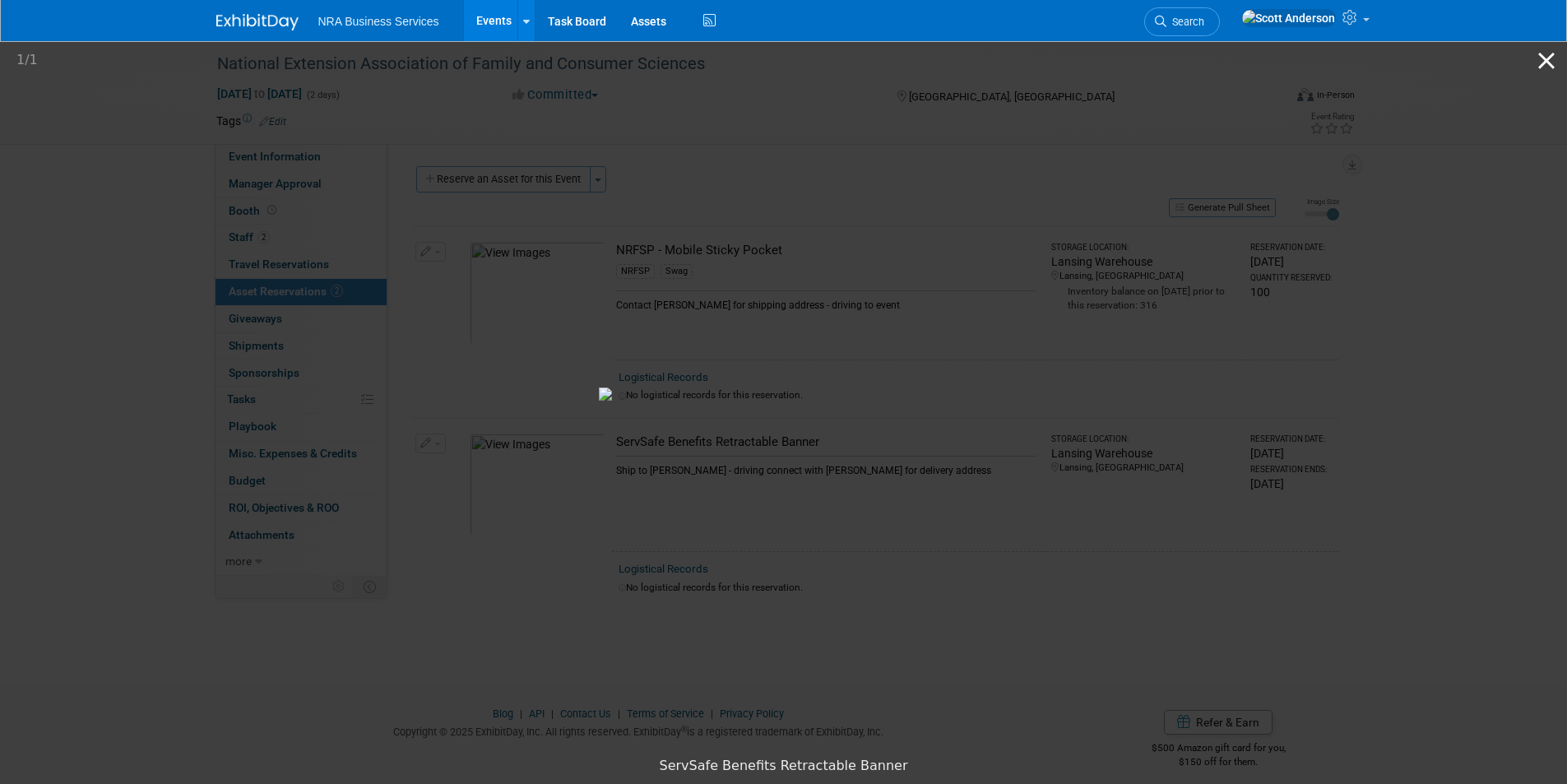
click at [1541, 66] on button "Close gallery" at bounding box center [1547, 61] width 42 height 39
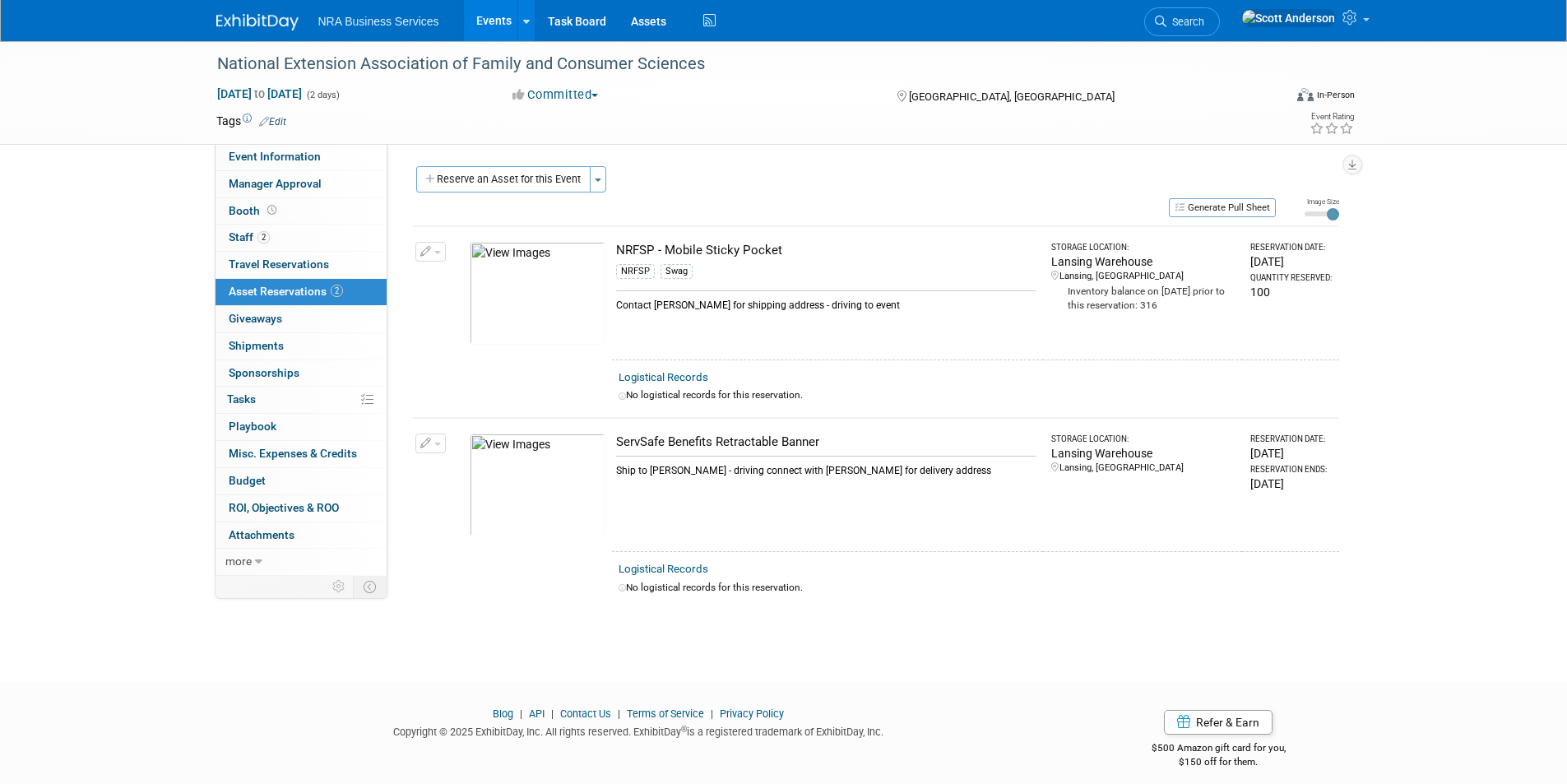
click at [547, 280] on img at bounding box center [538, 294] width 136 height 103
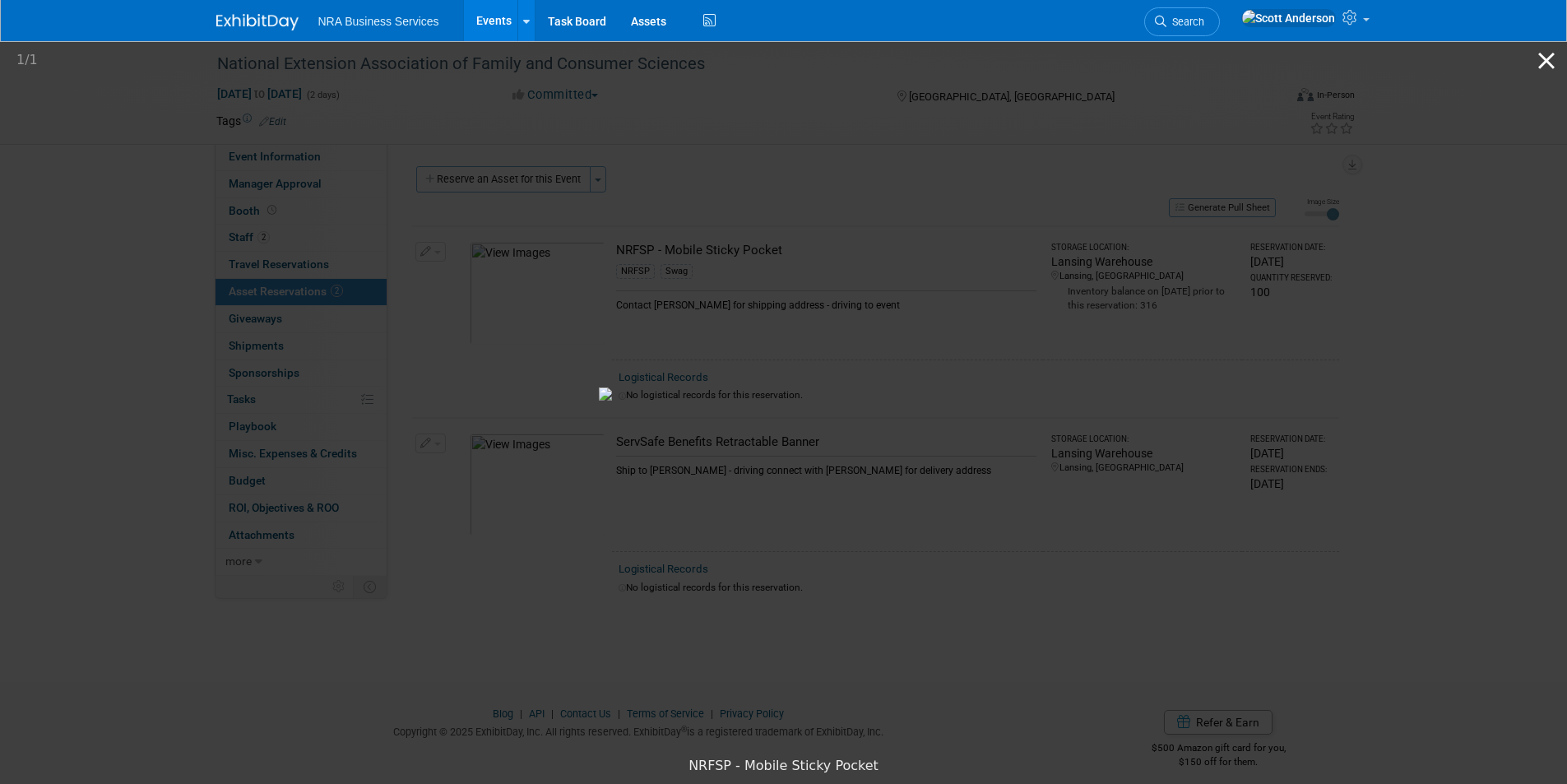
click at [1545, 62] on button "Close gallery" at bounding box center [1547, 61] width 42 height 39
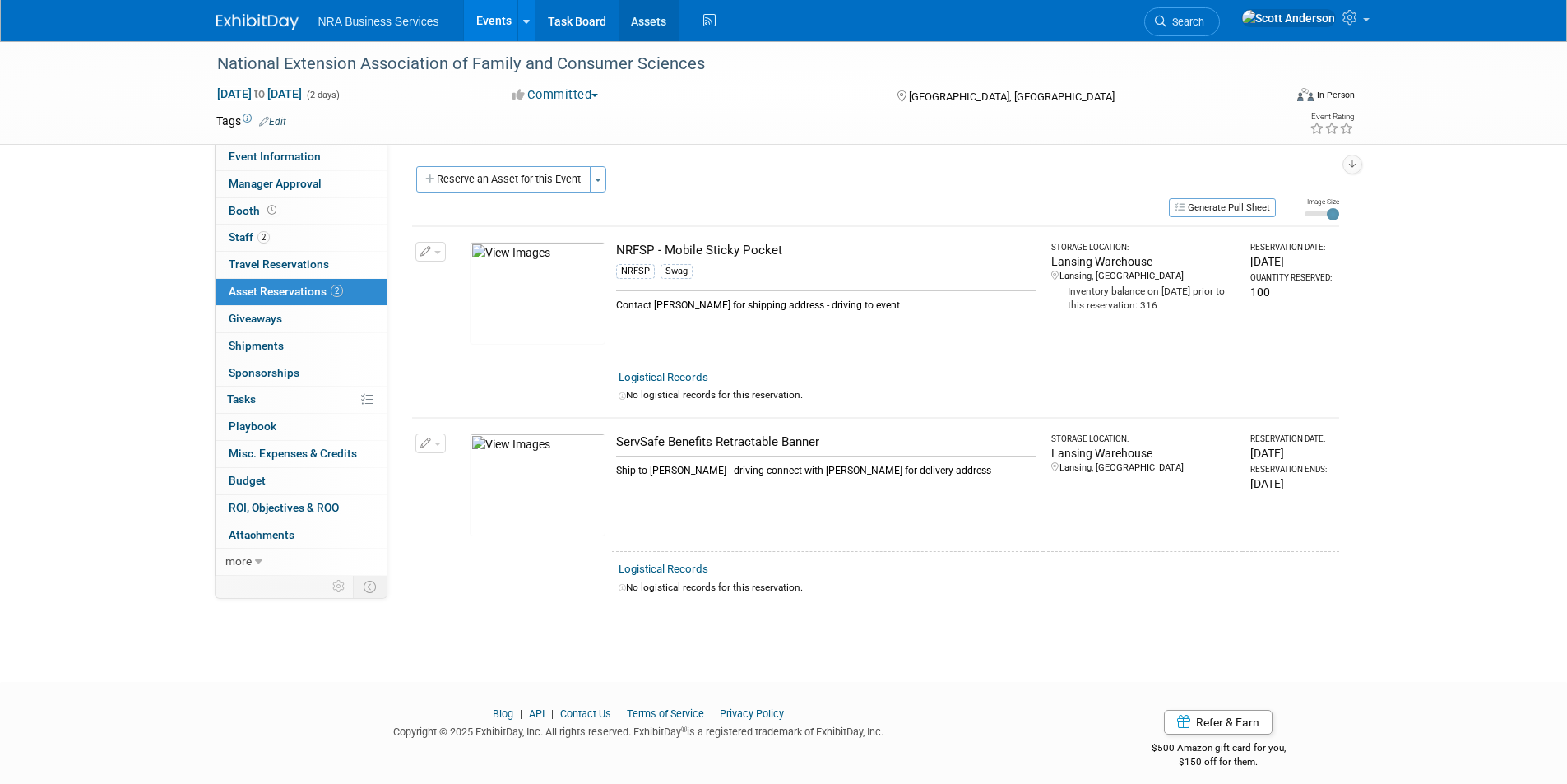
click at [662, 25] on link "Assets" at bounding box center [649, 21] width 60 height 42
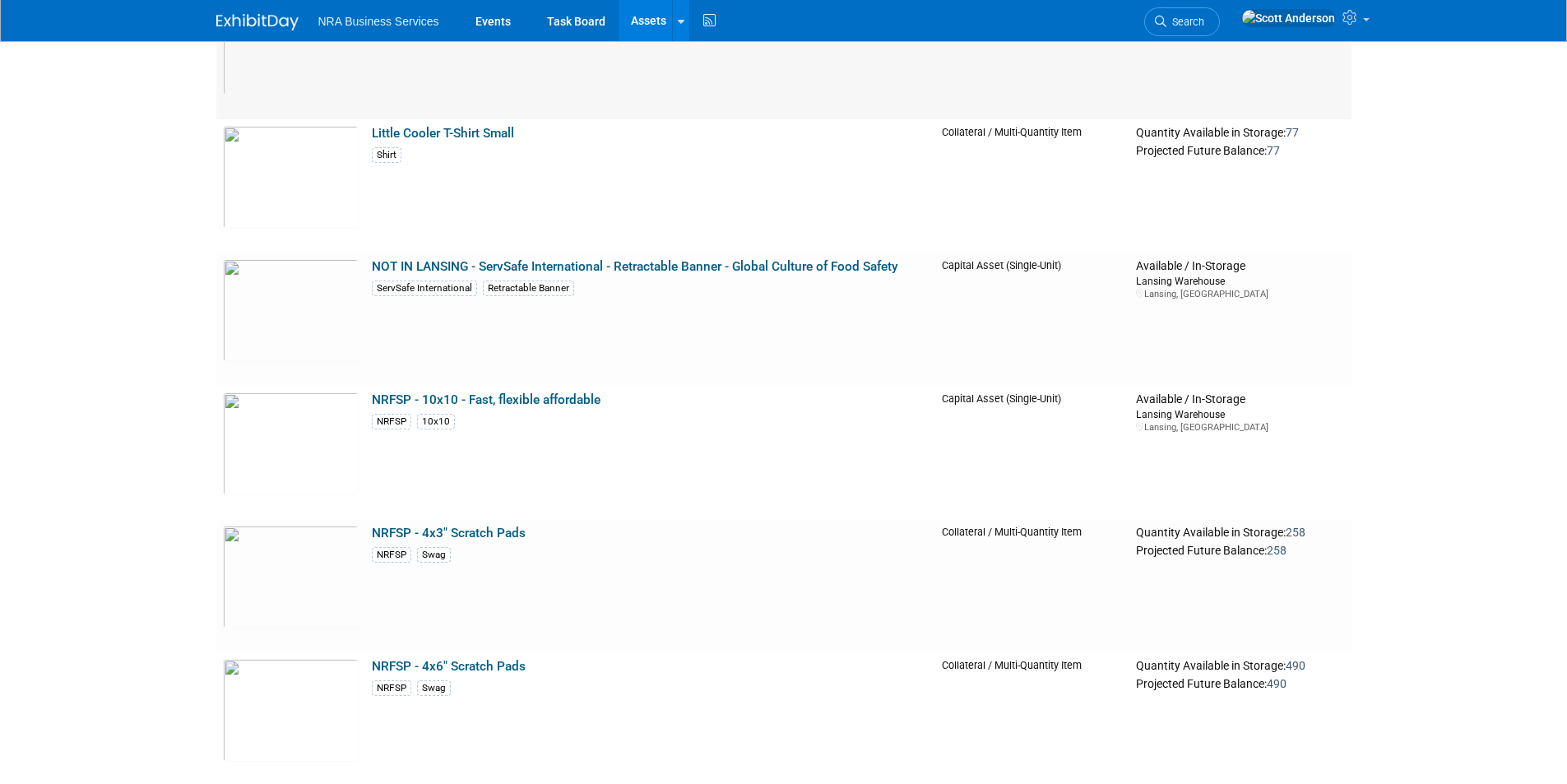
scroll to position [2631, 0]
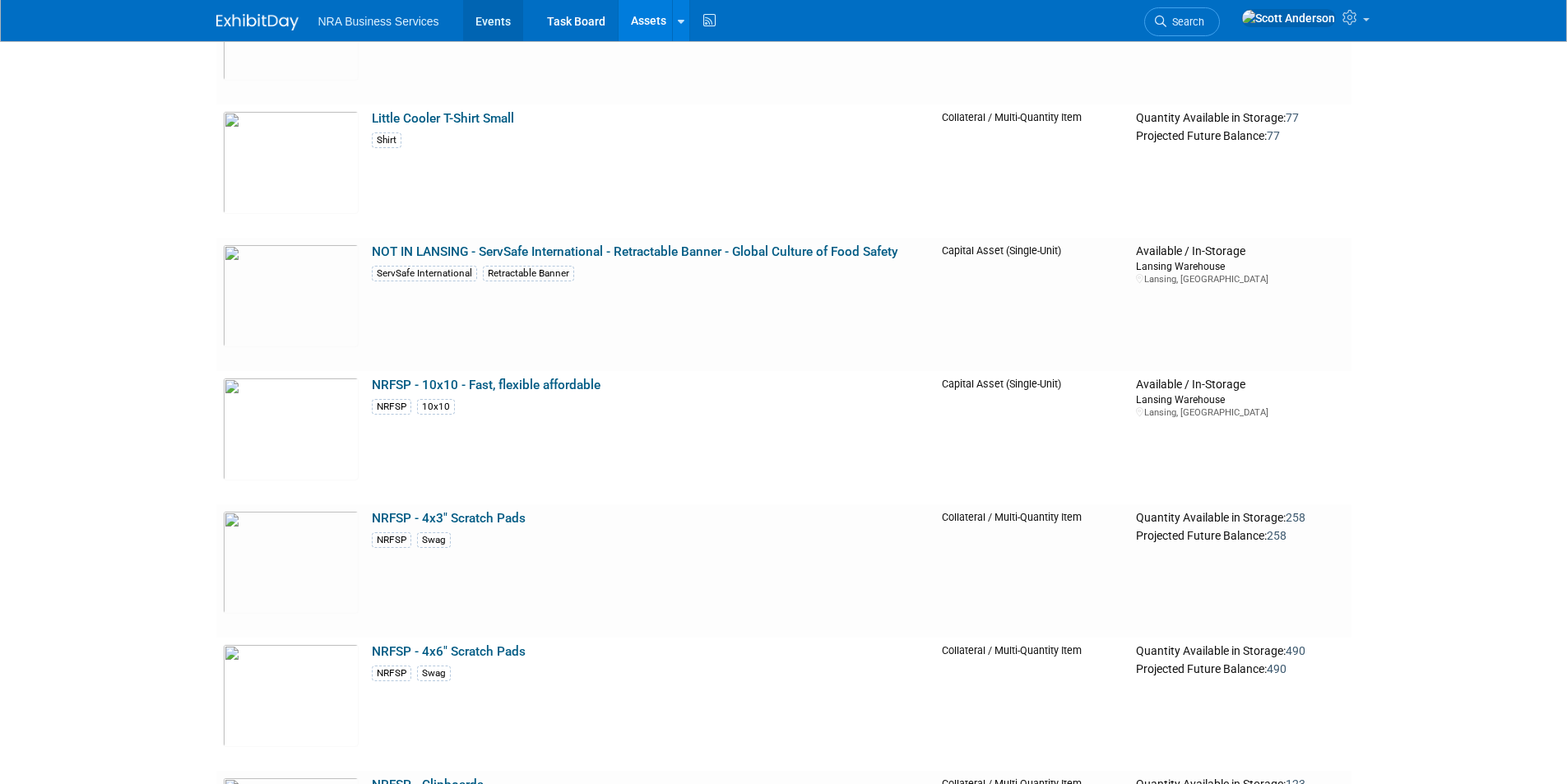
click at [475, 16] on link "Events" at bounding box center [493, 21] width 60 height 42
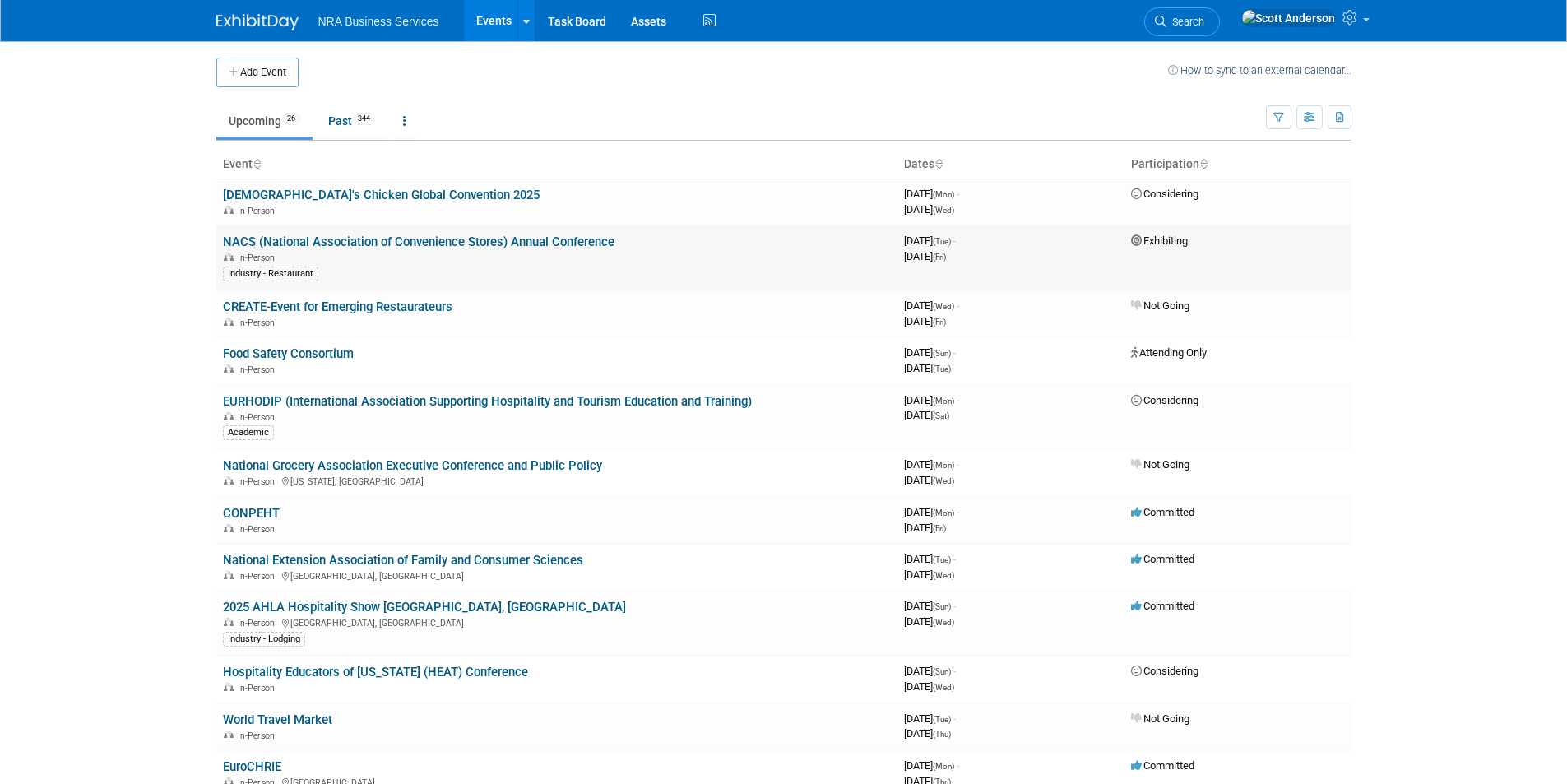
click at [507, 243] on link "NACS (National Association of Convenience Stores) Annual Conference" at bounding box center [418, 241] width 391 height 14
click at [362, 607] on link "2025 AHLA Hospitality Show [GEOGRAPHIC_DATA], [GEOGRAPHIC_DATA]" at bounding box center [425, 607] width 403 height 14
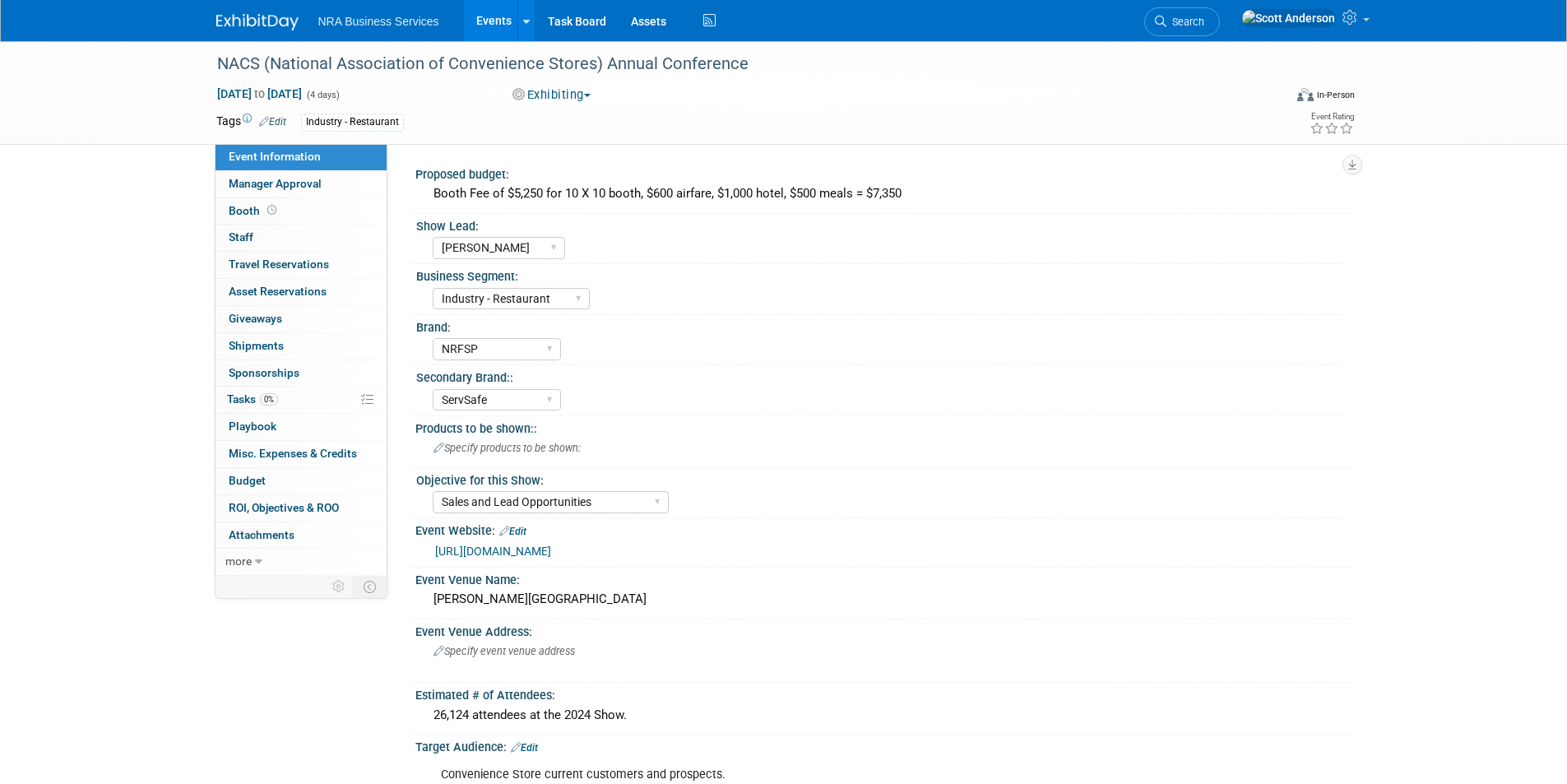
select select "[PERSON_NAME]"
select select "Industry - Restaurant"
select select "NRFSP"
select select "ServSafe"
select select "Sales and Lead Opportunities"
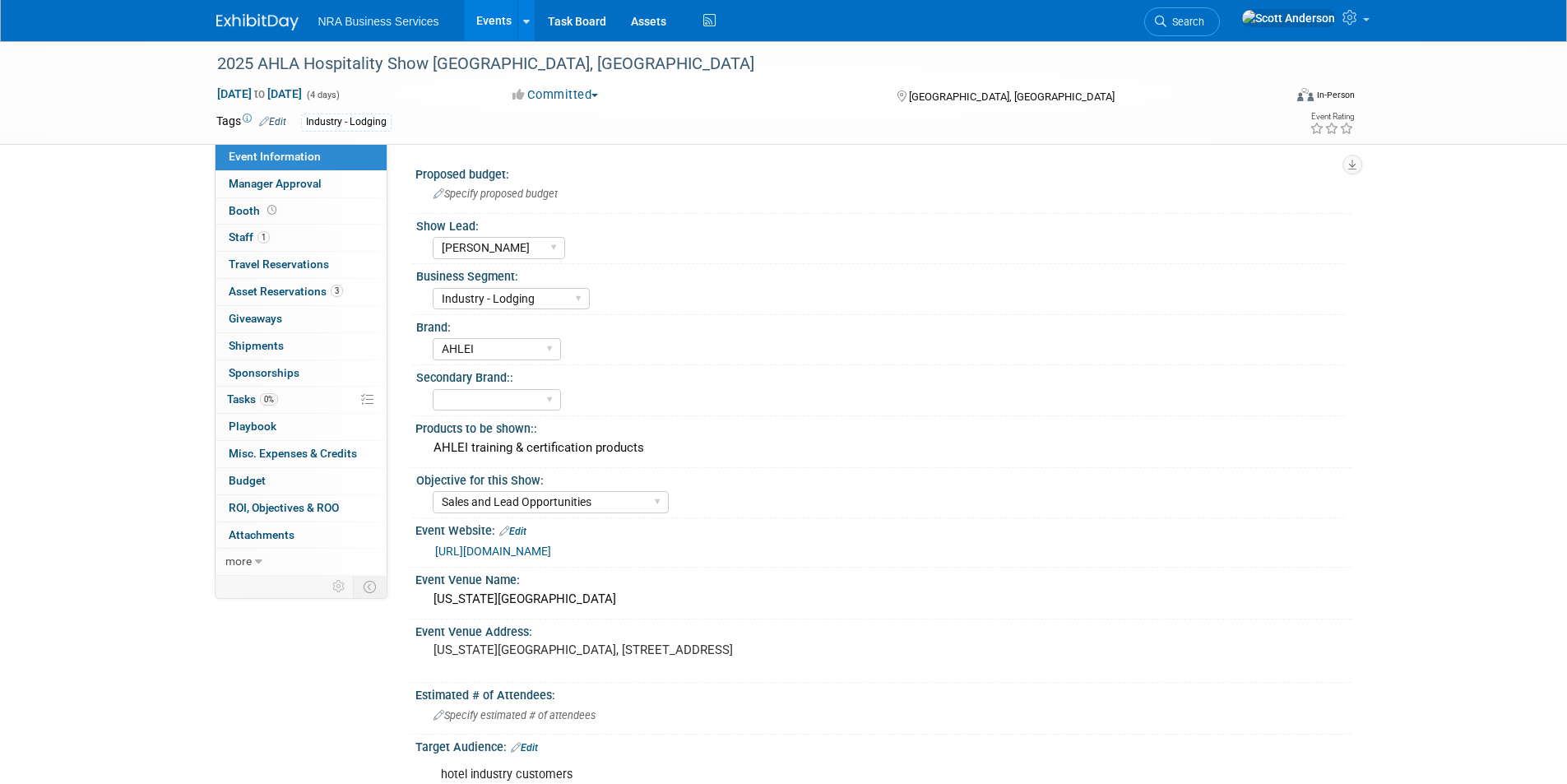
select select "[PERSON_NAME]"
select select "Industry - Lodging"
select select "AHLEI"
select select "Sales and Lead Opportunities"
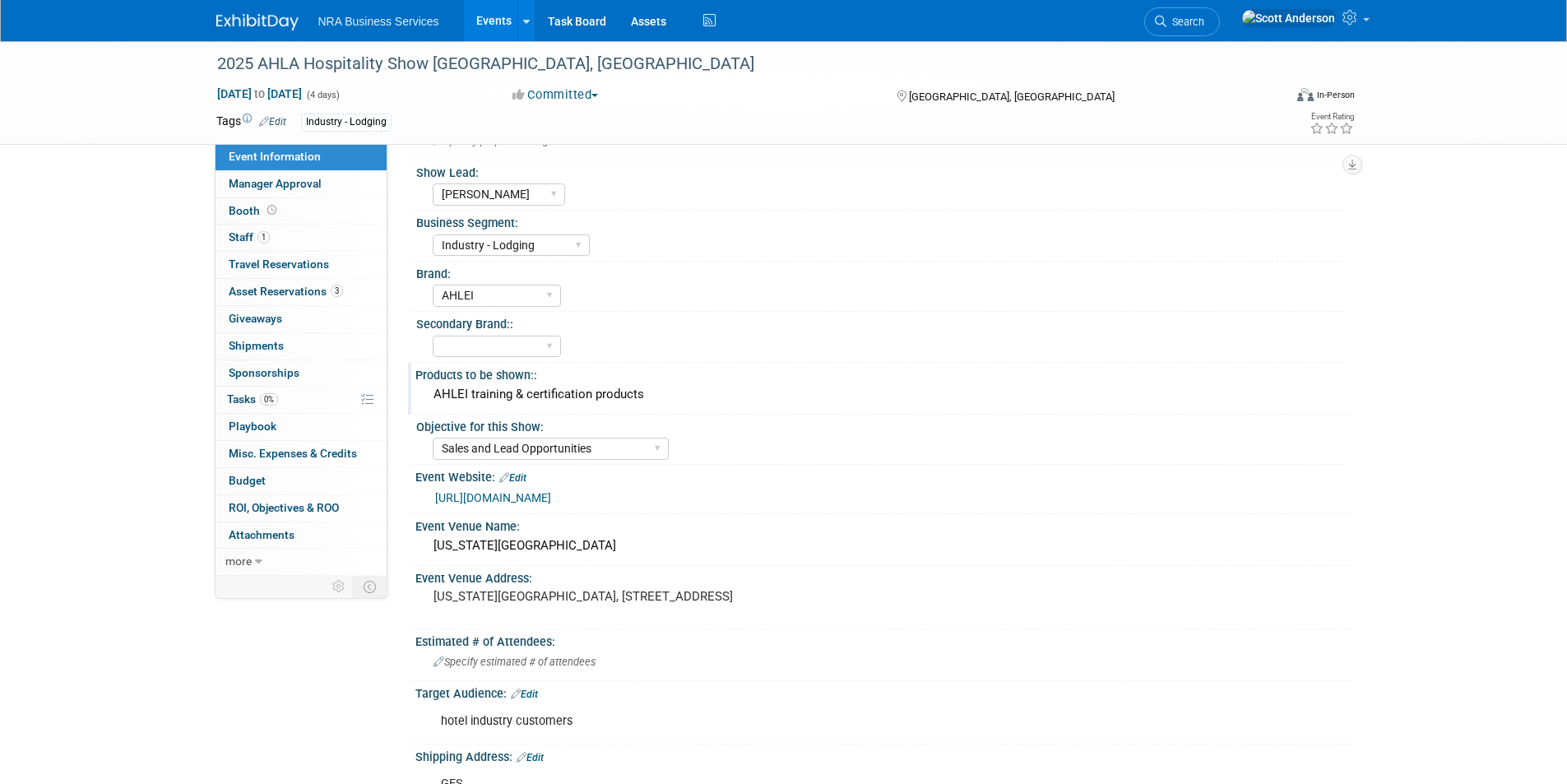
scroll to position [82, 0]
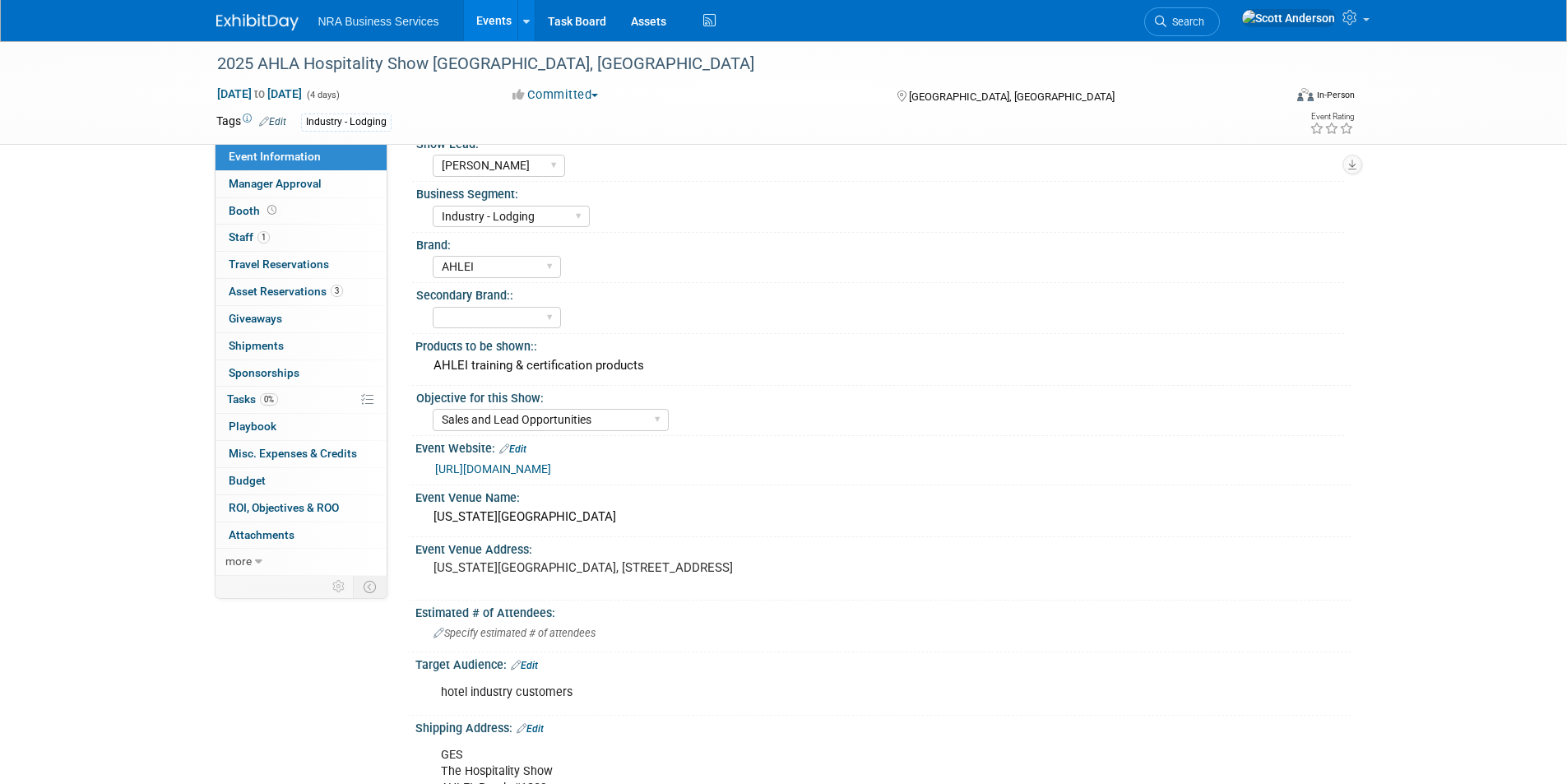
click at [551, 465] on link "[URL][DOMAIN_NAME]" at bounding box center [493, 469] width 116 height 14
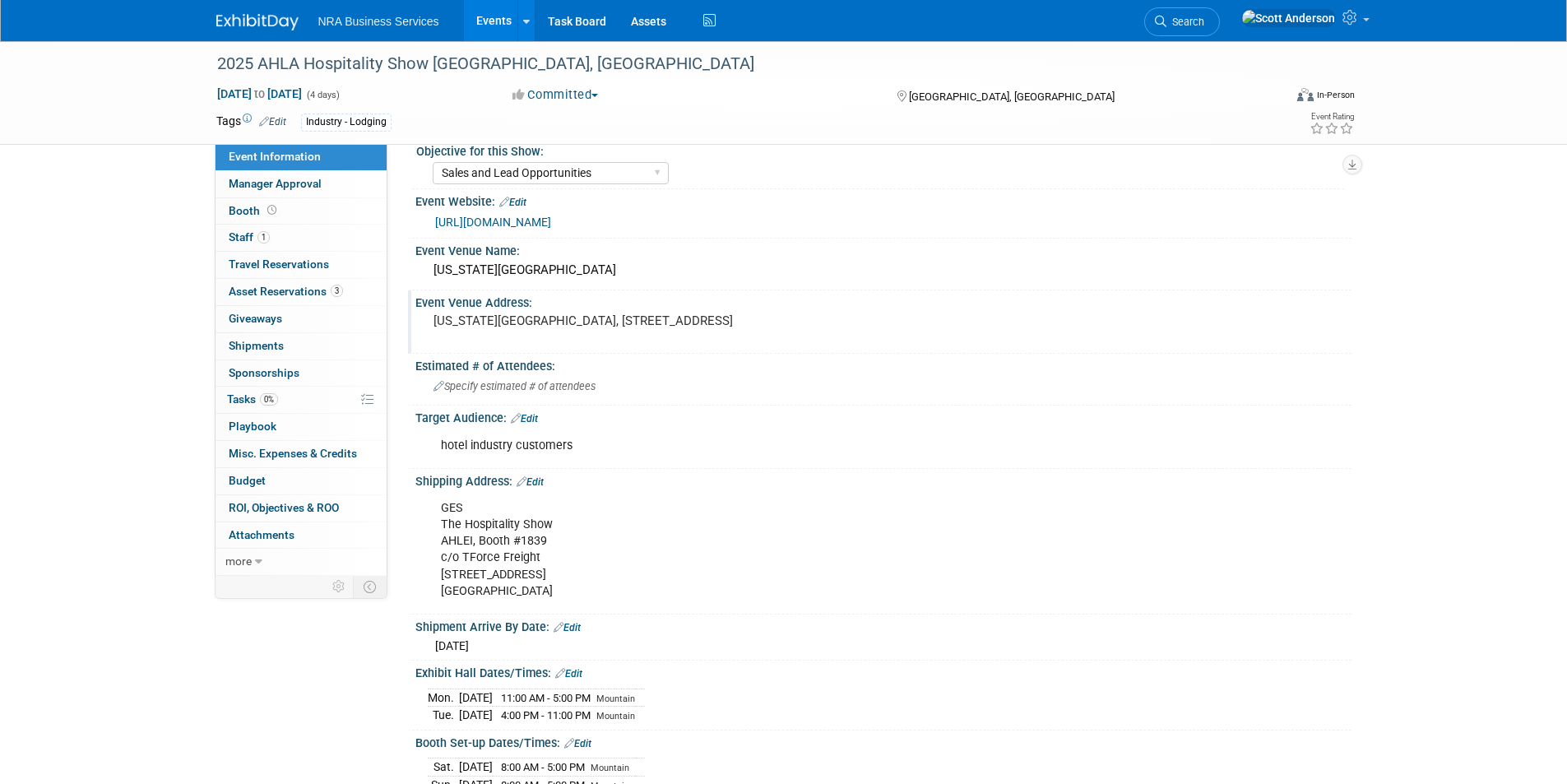
scroll to position [411, 0]
